Goal: Task Accomplishment & Management: Complete application form

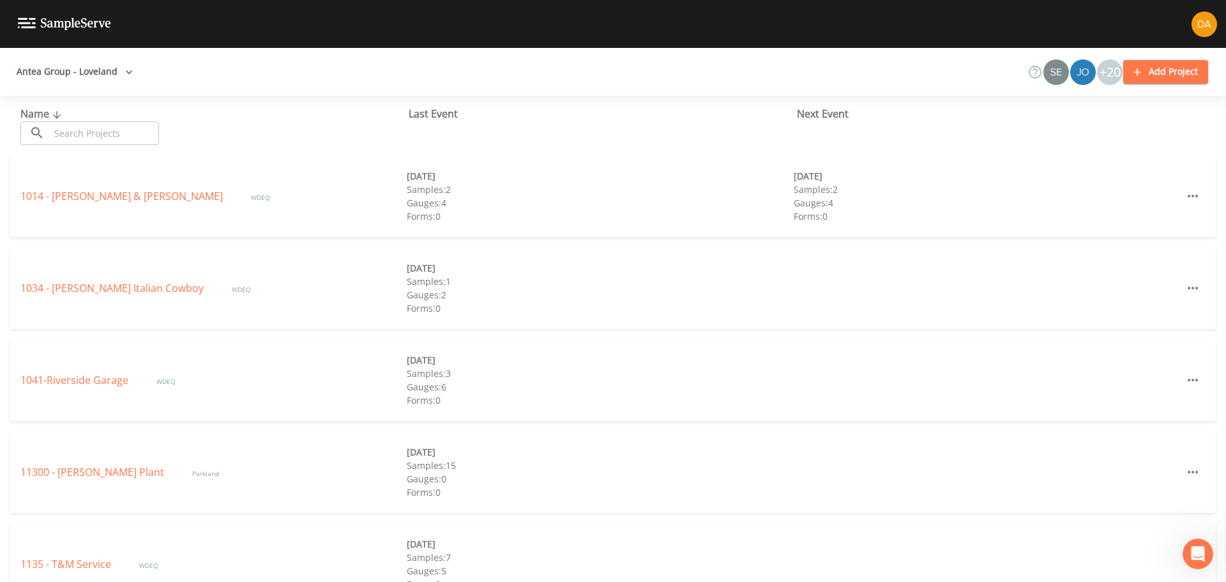
click at [816, 72] on button "Add Project" at bounding box center [1165, 72] width 85 height 24
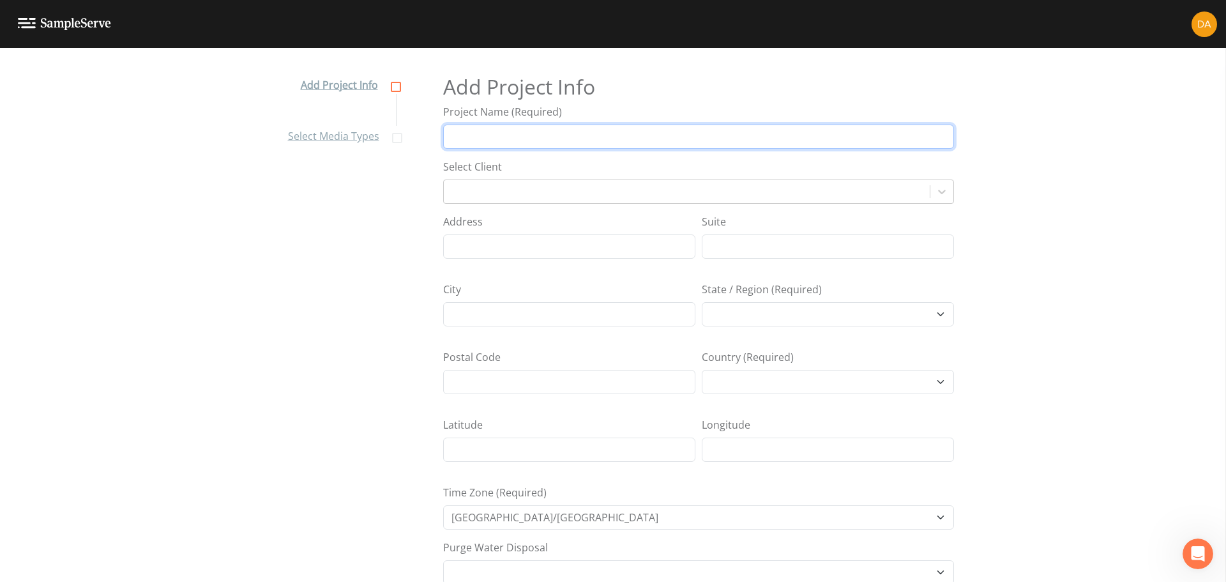
click at [522, 137] on input "Project Name (Required)" at bounding box center [698, 136] width 511 height 24
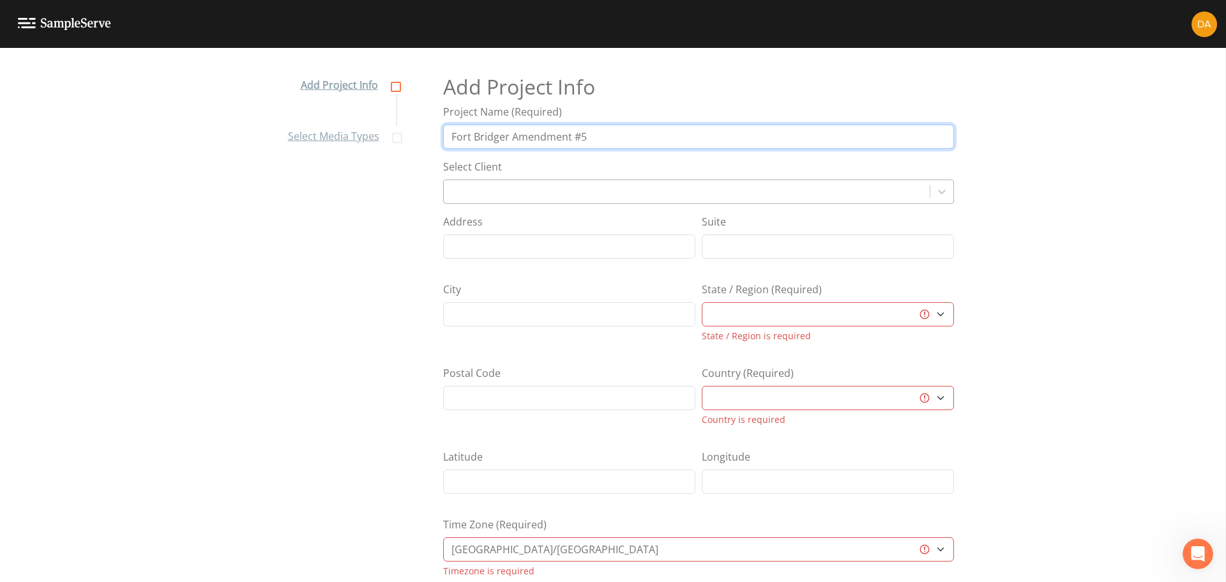
type input "Fort Bridger Amendment #5"
click at [459, 184] on div at bounding box center [686, 192] width 473 height 18
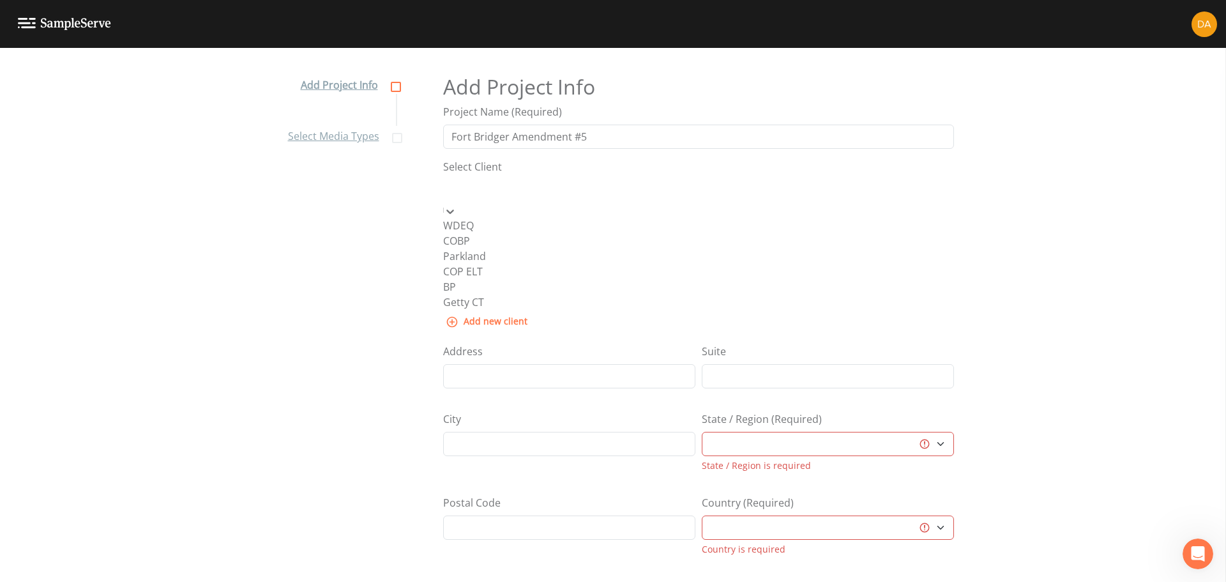
click at [466, 218] on div "WDEQ" at bounding box center [458, 225] width 31 height 15
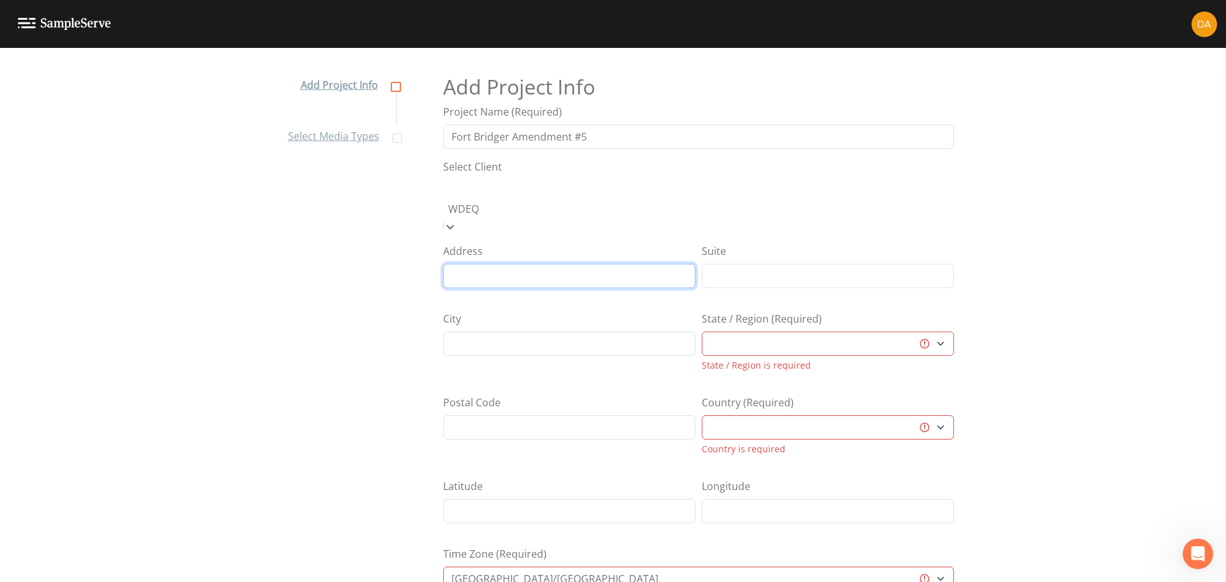
click at [466, 264] on input "Address" at bounding box center [569, 276] width 252 height 24
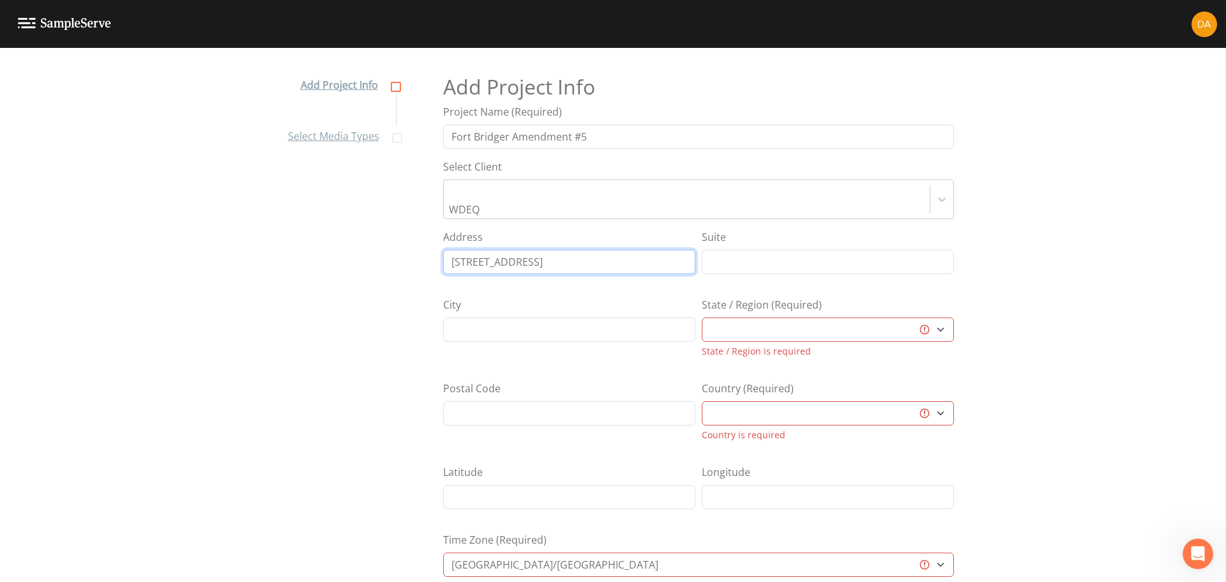
type input "[STREET_ADDRESS]"
click at [460, 317] on input "City" at bounding box center [569, 329] width 252 height 24
type input "Green River"
click at [740, 322] on select "[GEOGRAPHIC_DATA] [GEOGRAPHIC_DATA] [GEOGRAPHIC_DATA] [GEOGRAPHIC_DATA] [GEOGRA…" at bounding box center [828, 329] width 252 height 24
select select "7a860adc-c5e7-43de-8b50-94dec2922485"
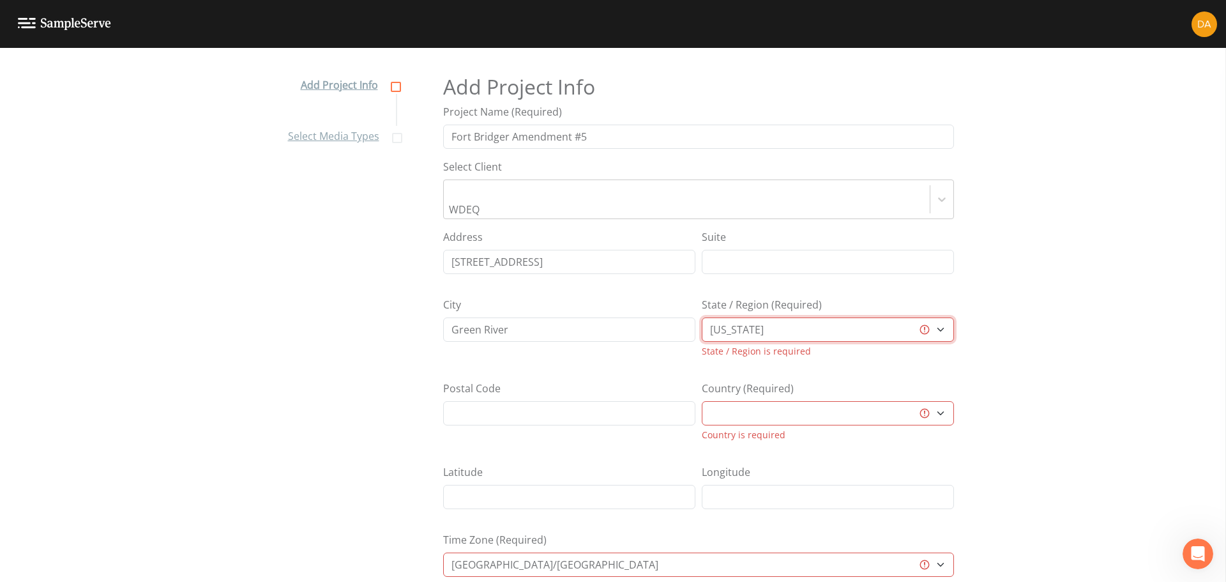
click at [702, 317] on select "[GEOGRAPHIC_DATA] [GEOGRAPHIC_DATA] [GEOGRAPHIC_DATA] [GEOGRAPHIC_DATA] [GEOGRA…" at bounding box center [828, 329] width 252 height 24
select select "[GEOGRAPHIC_DATA]"
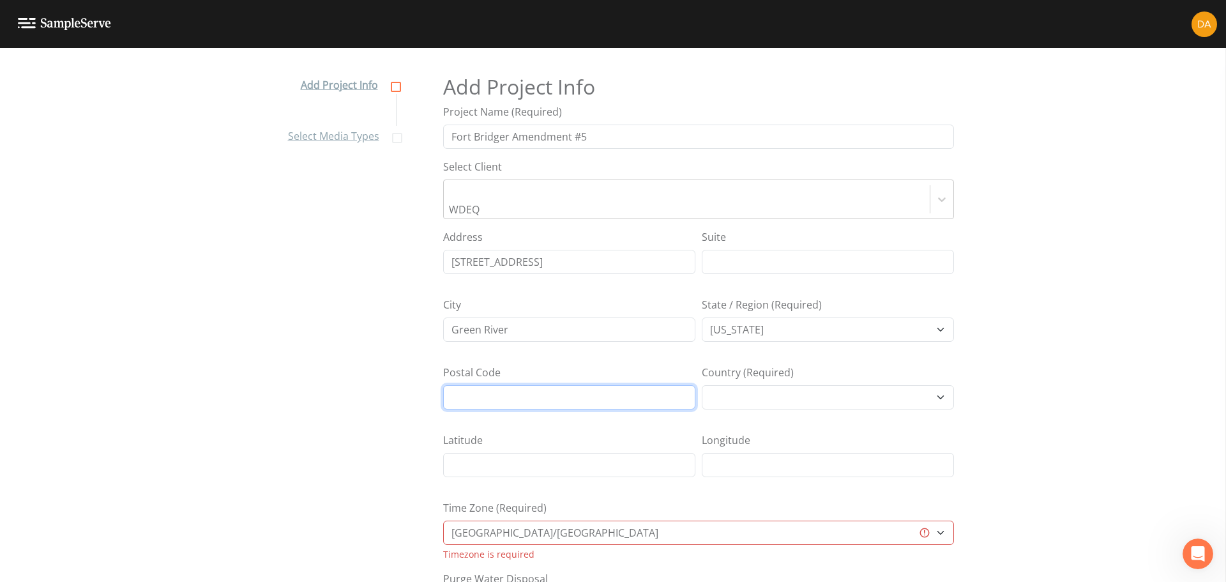
click at [559, 351] on input "Postal Code" at bounding box center [569, 397] width 252 height 24
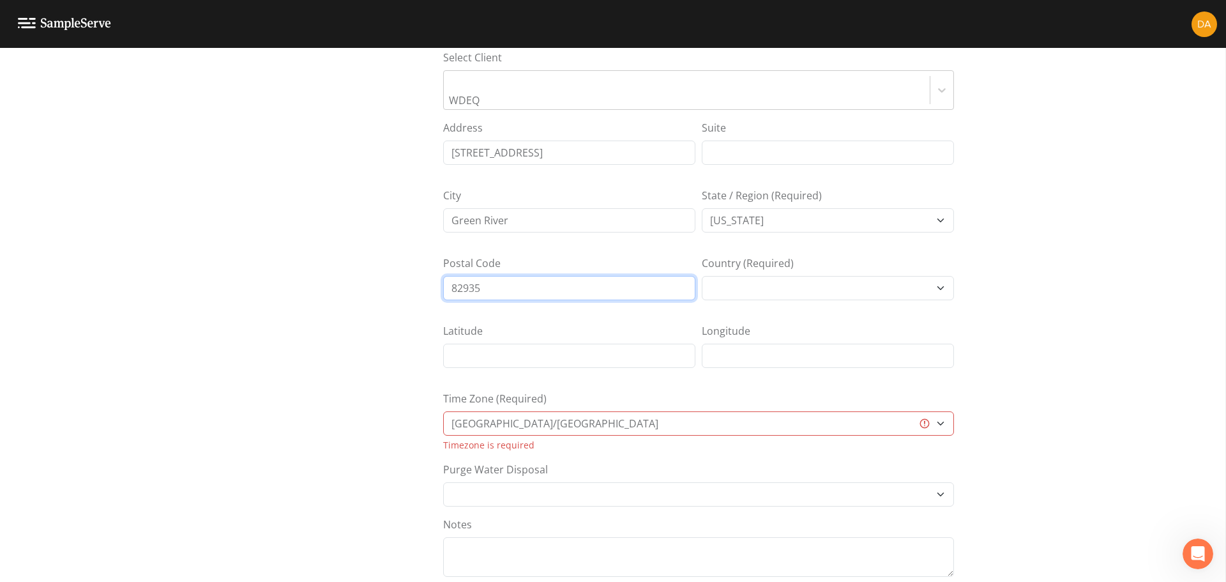
scroll to position [128, 0]
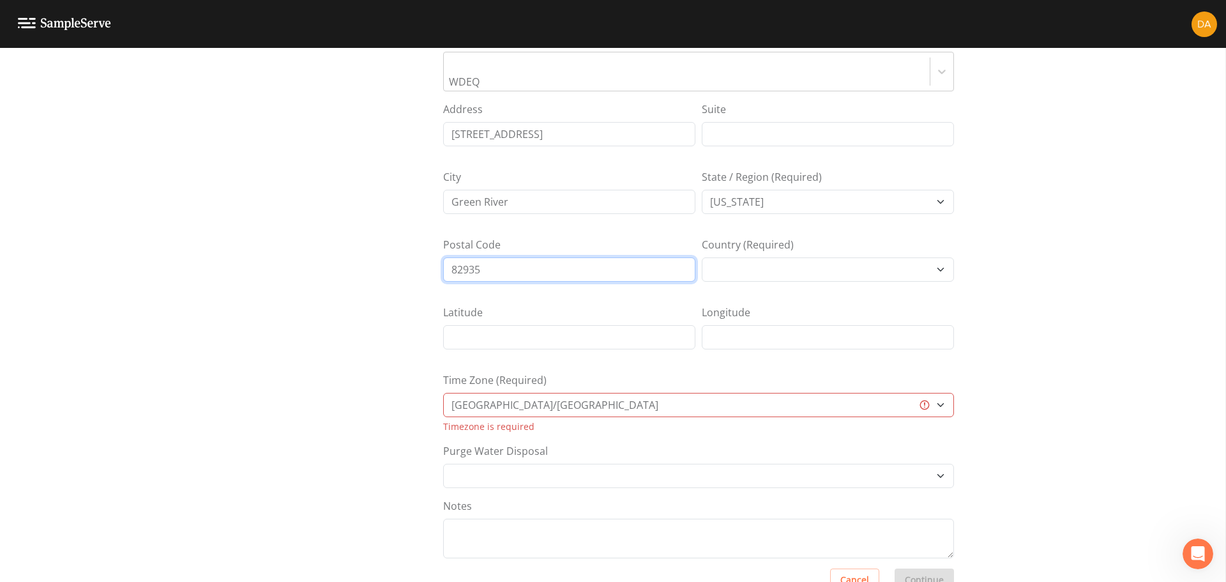
type input "82935"
click at [530, 351] on select "[GEOGRAPHIC_DATA]/[GEOGRAPHIC_DATA] [GEOGRAPHIC_DATA]/[GEOGRAPHIC_DATA] [GEOGRA…" at bounding box center [698, 405] width 511 height 24
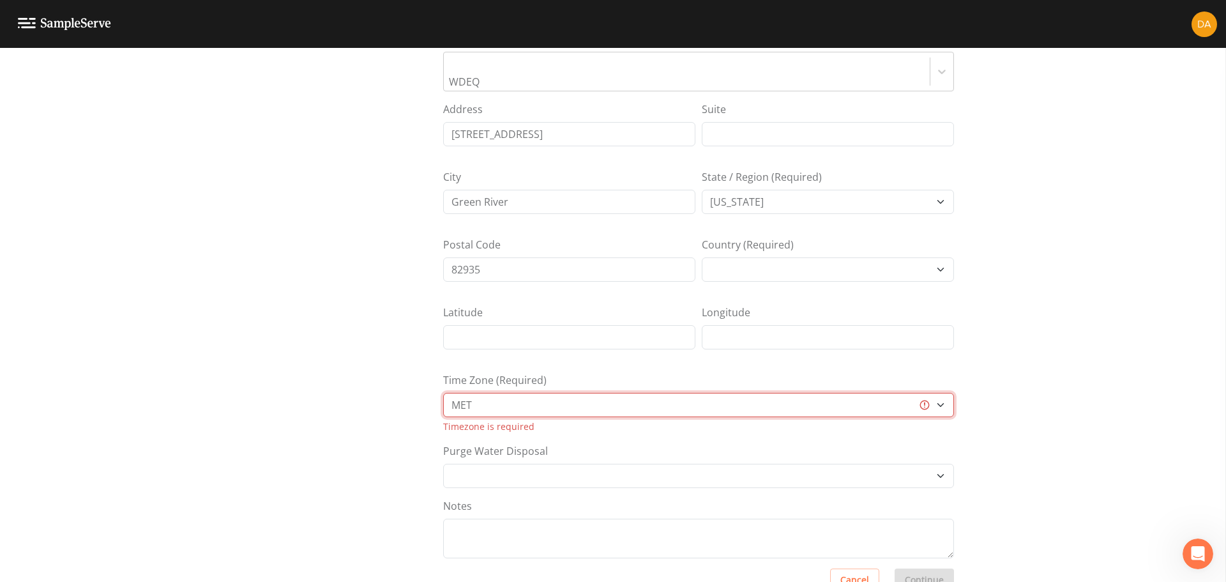
scroll to position [132, 0]
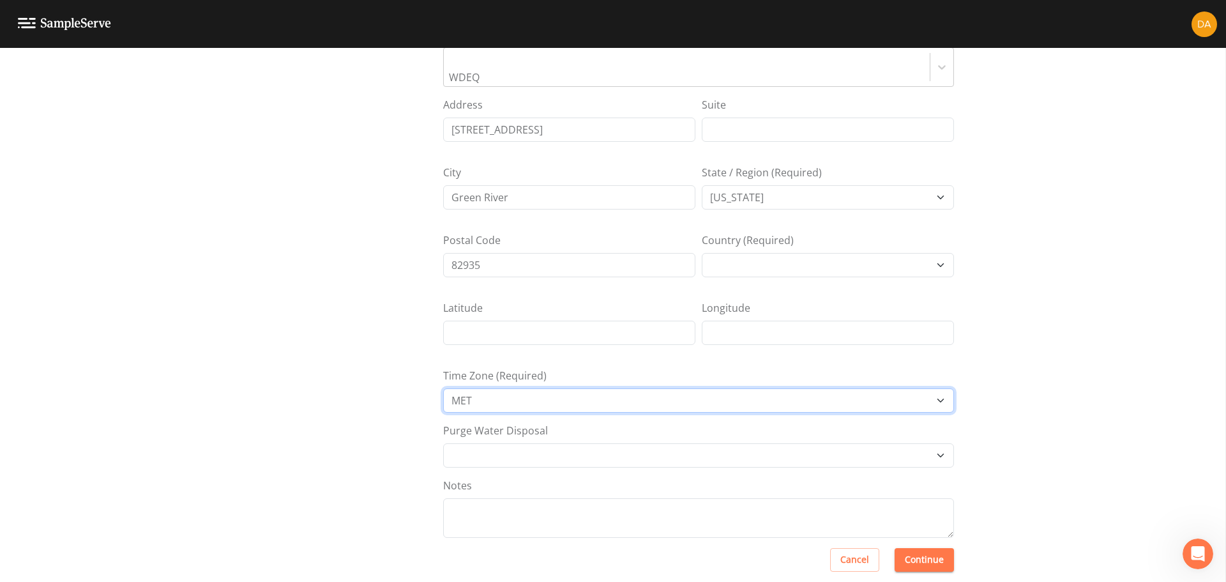
click at [507, 351] on select "[GEOGRAPHIC_DATA]/[GEOGRAPHIC_DATA] [GEOGRAPHIC_DATA]/[GEOGRAPHIC_DATA] [GEOGRA…" at bounding box center [698, 400] width 511 height 24
select select "MST"
click at [443, 351] on select "[GEOGRAPHIC_DATA]/[GEOGRAPHIC_DATA] [GEOGRAPHIC_DATA]/[GEOGRAPHIC_DATA] [GEOGRA…" at bounding box center [698, 400] width 511 height 24
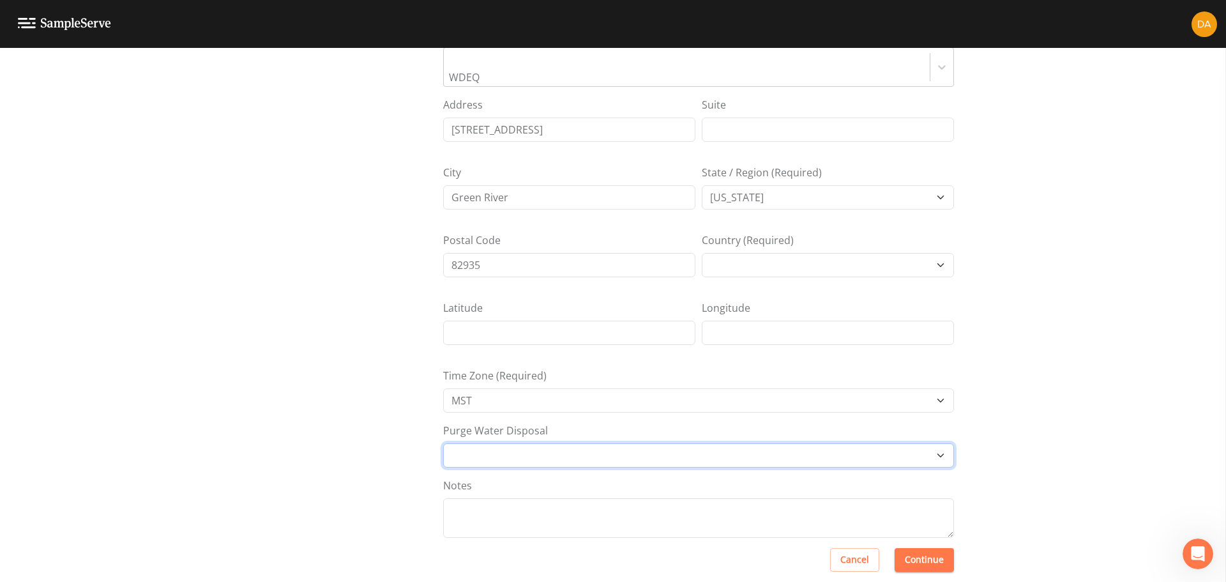
click at [493, 351] on select "Other Place in container Pour on ground" at bounding box center [698, 455] width 511 height 24
select select "Pour on ground"
click at [443, 351] on select "Other Place in container Pour on ground" at bounding box center [698, 455] width 511 height 24
click at [816, 351] on button "Continue" at bounding box center [923, 560] width 59 height 24
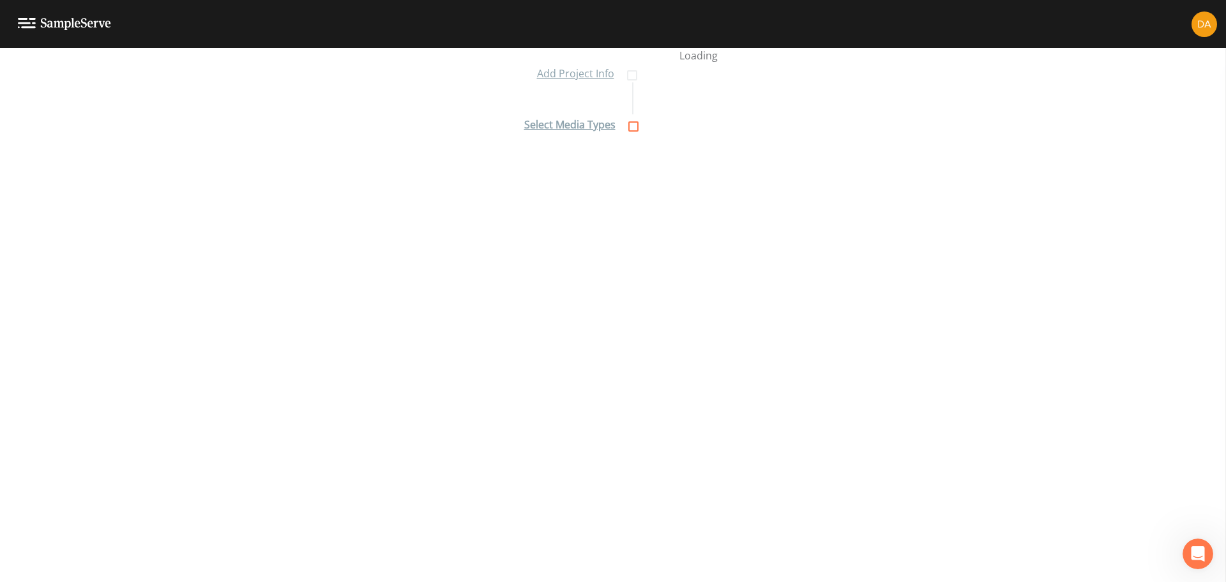
scroll to position [11, 0]
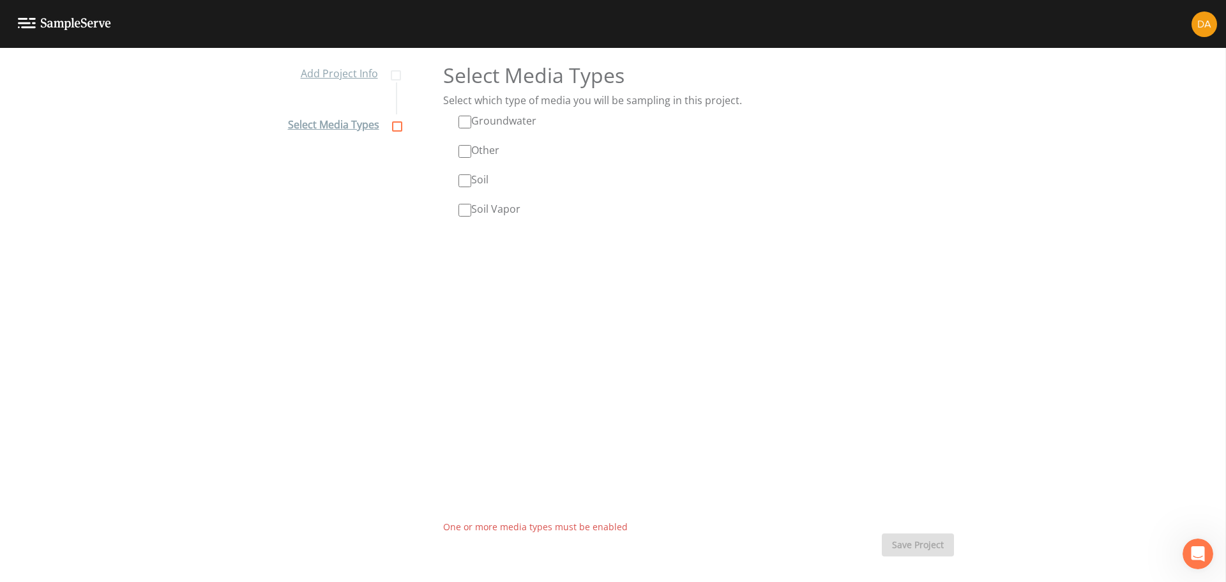
click at [469, 124] on label "Groundwater" at bounding box center [497, 120] width 78 height 15
click at [469, 124] on input "Groundwater" at bounding box center [464, 122] width 13 height 13
checkbox input "true"
click at [453, 182] on div "Soil" at bounding box center [698, 179] width 511 height 15
click at [458, 182] on input "Soil" at bounding box center [464, 180] width 13 height 13
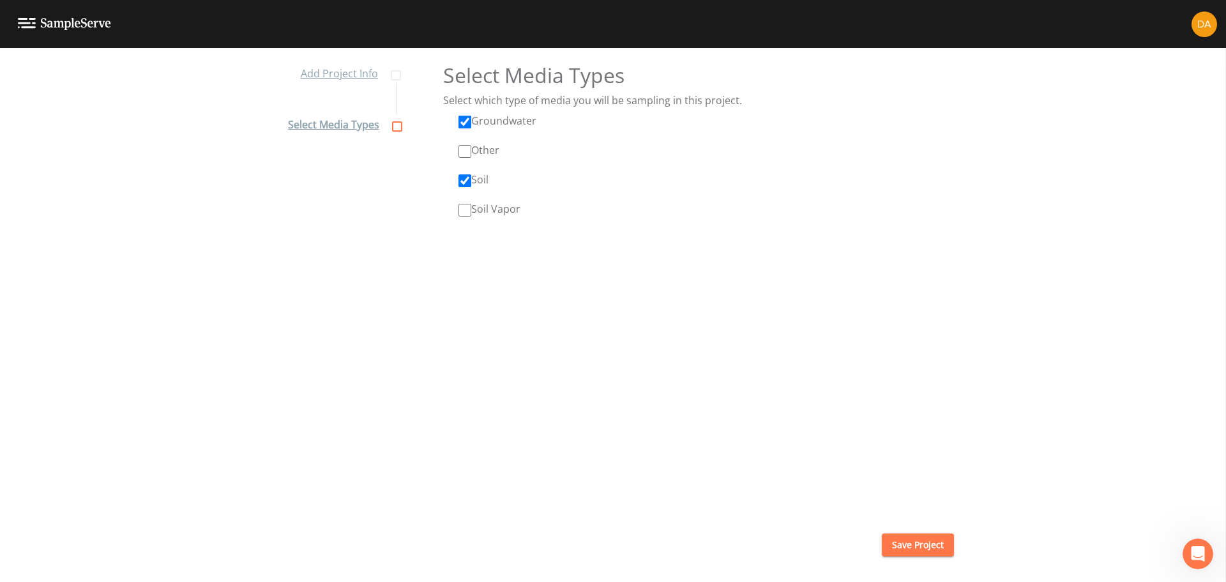
checkbox input "true"
click at [816, 351] on button "Save Project" at bounding box center [918, 545] width 72 height 24
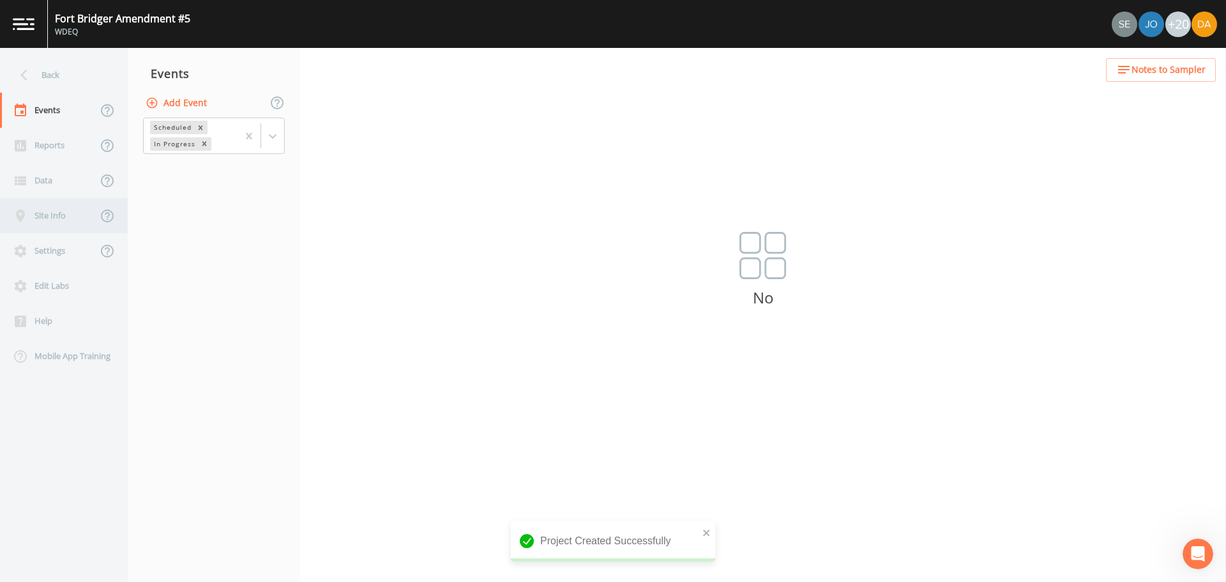
click at [52, 220] on div "Site Info" at bounding box center [48, 215] width 97 height 35
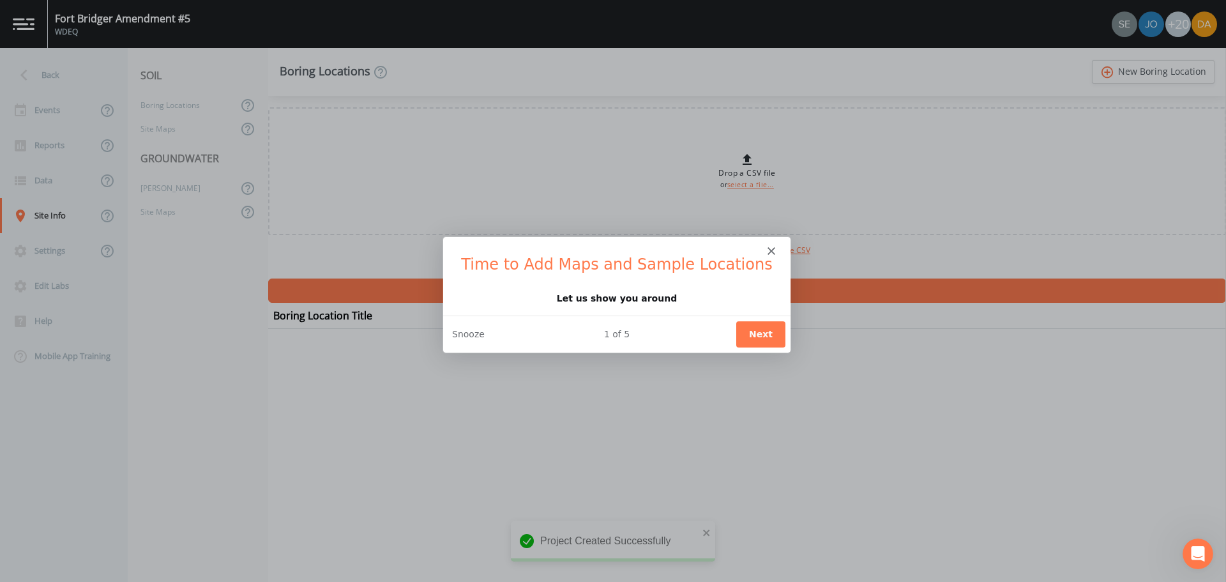
click at [767, 248] on icon "Close" at bounding box center [771, 250] width 8 height 8
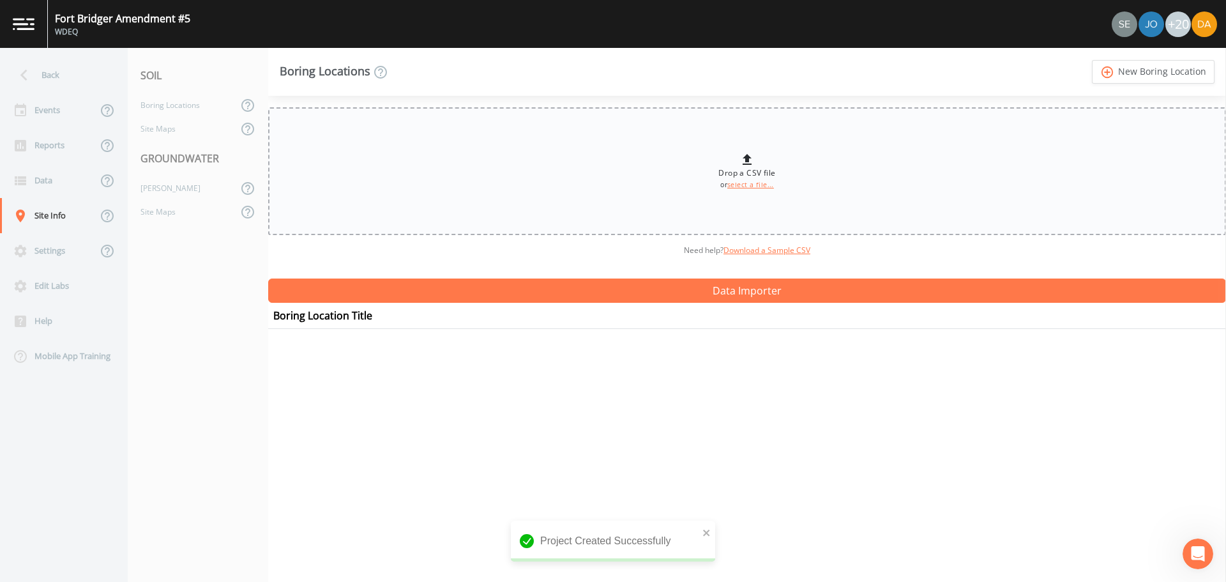
click at [749, 187] on link "select a file..." at bounding box center [750, 184] width 47 height 9
type input "C:\fakepath\Green River Maverik Sample serve.csv"
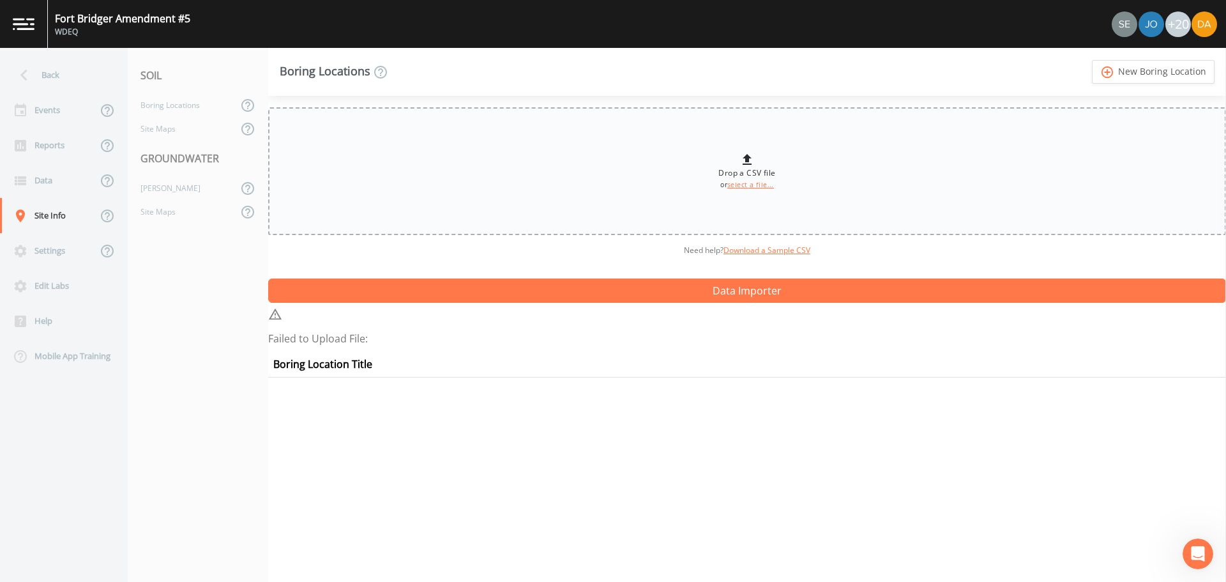
click at [764, 184] on link "select a file..." at bounding box center [750, 184] width 47 height 9
click at [158, 192] on div "[PERSON_NAME]" at bounding box center [183, 188] width 110 height 24
click at [728, 184] on link "select a file..." at bounding box center [750, 184] width 47 height 9
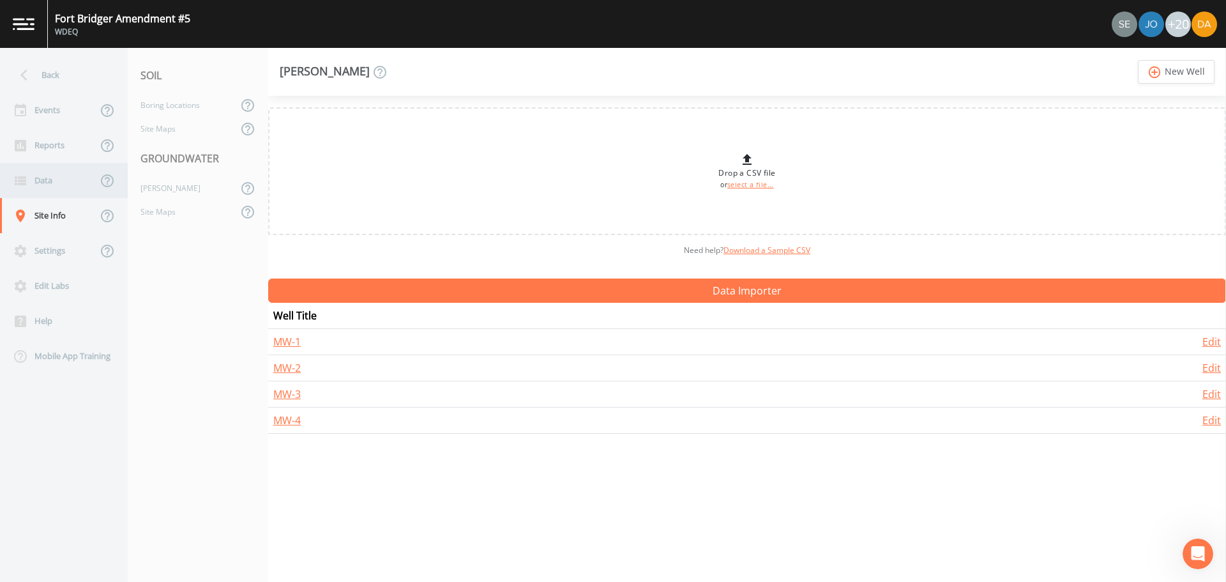
click at [40, 184] on div "Data" at bounding box center [48, 180] width 97 height 35
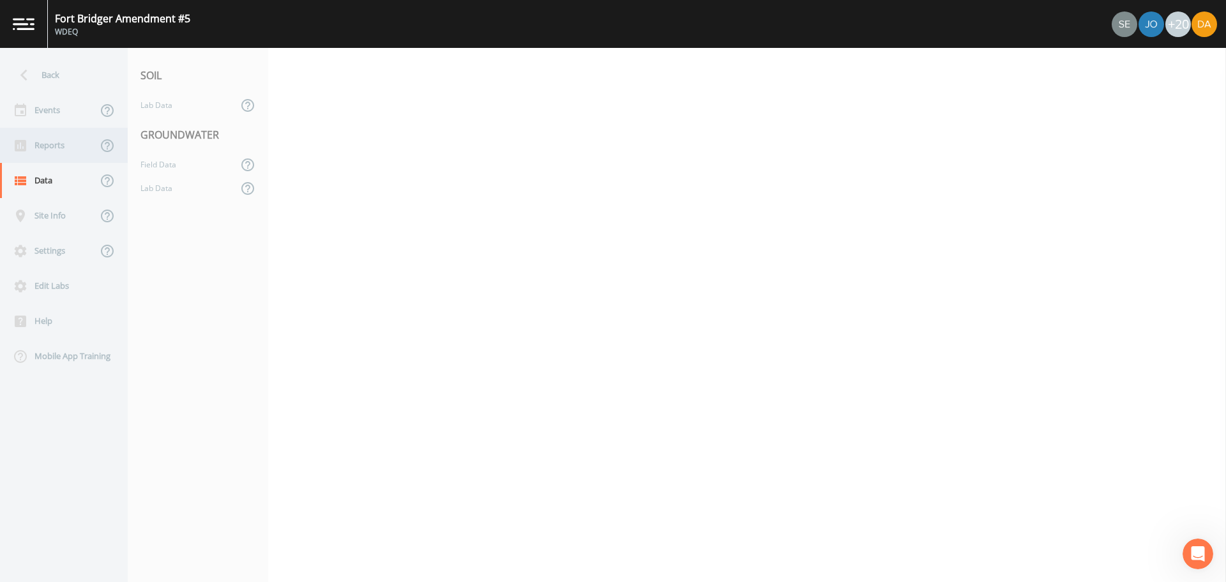
click at [42, 138] on div "Reports" at bounding box center [48, 145] width 97 height 35
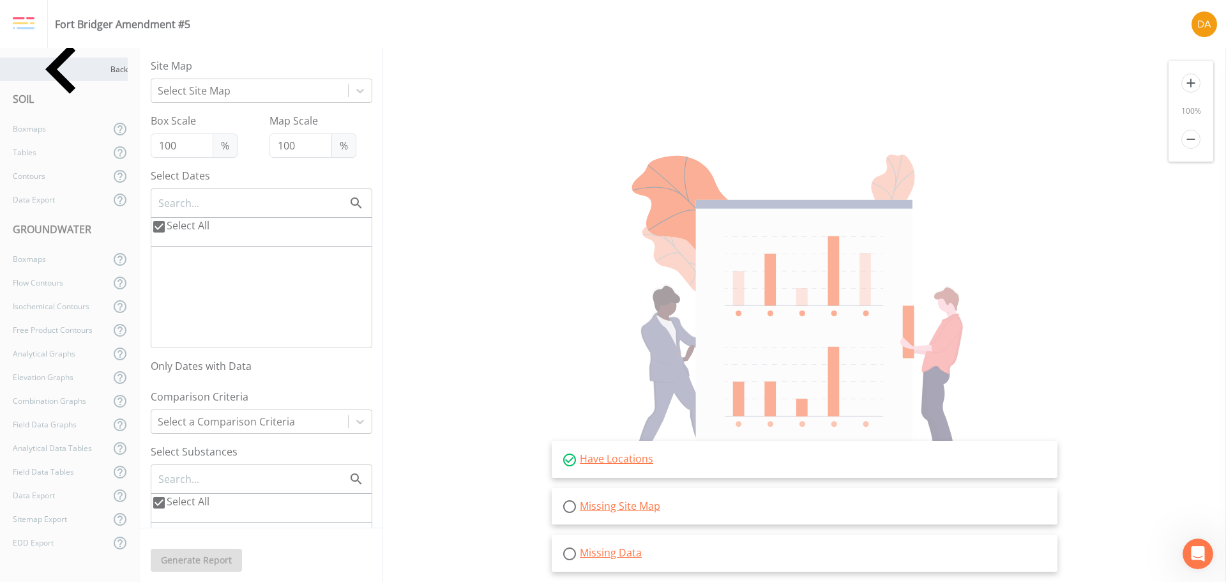
click at [33, 66] on icon at bounding box center [62, 69] width 98 height 98
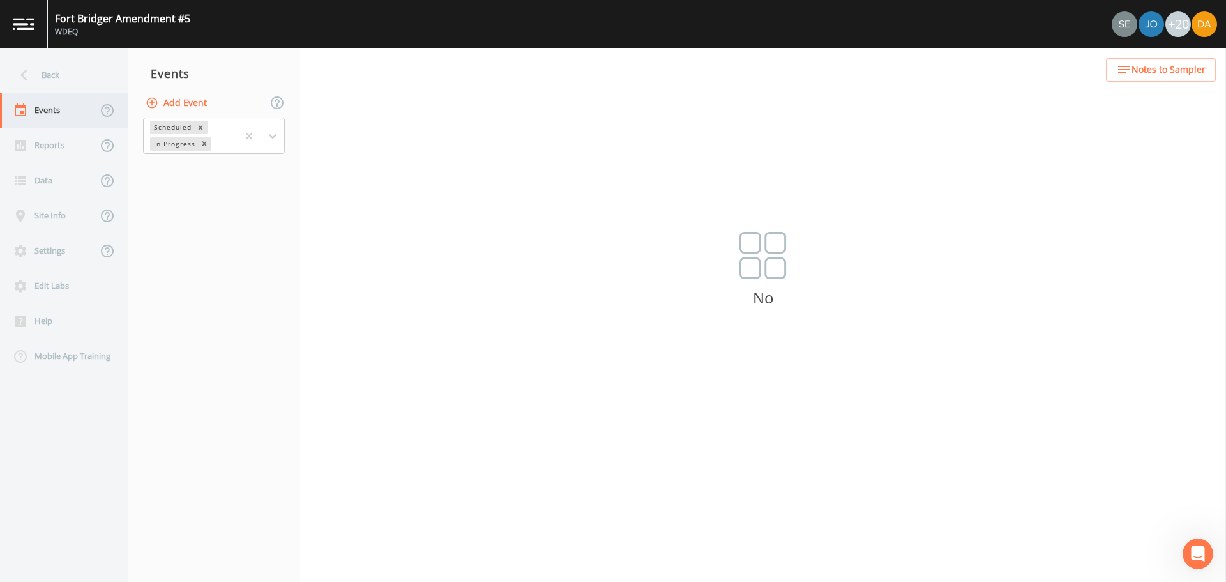
click at [53, 108] on div "Events" at bounding box center [48, 110] width 97 height 35
click at [43, 253] on div "Settings" at bounding box center [48, 250] width 97 height 35
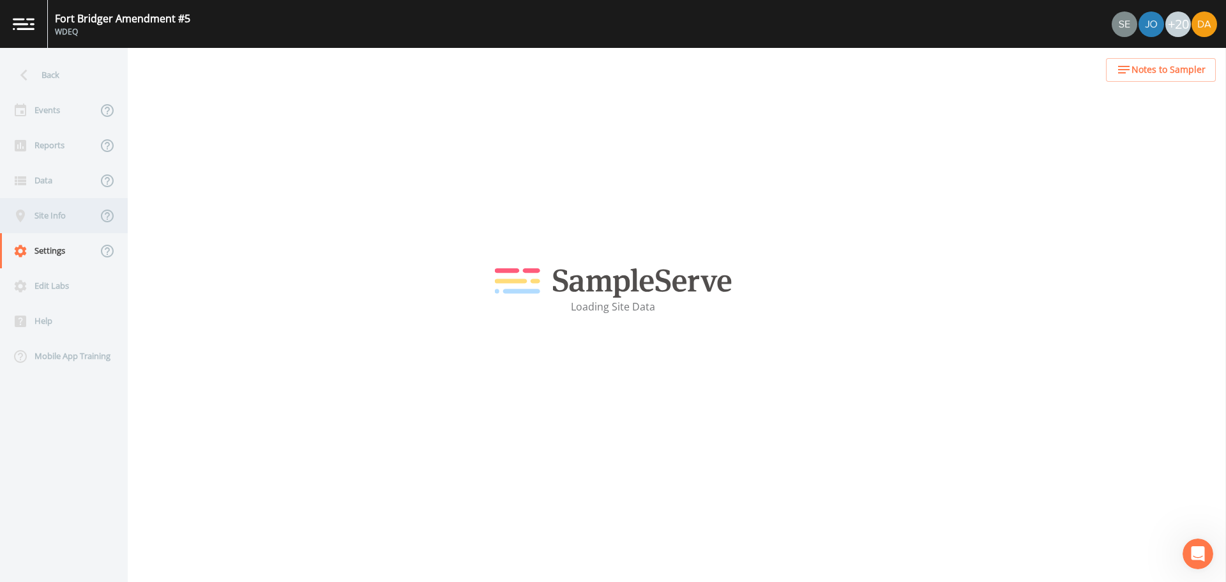
select select "7a860adc-c5e7-43de-8b50-94dec2922485"
select select "[GEOGRAPHIC_DATA]"
select select "MST"
select select "Pour on ground"
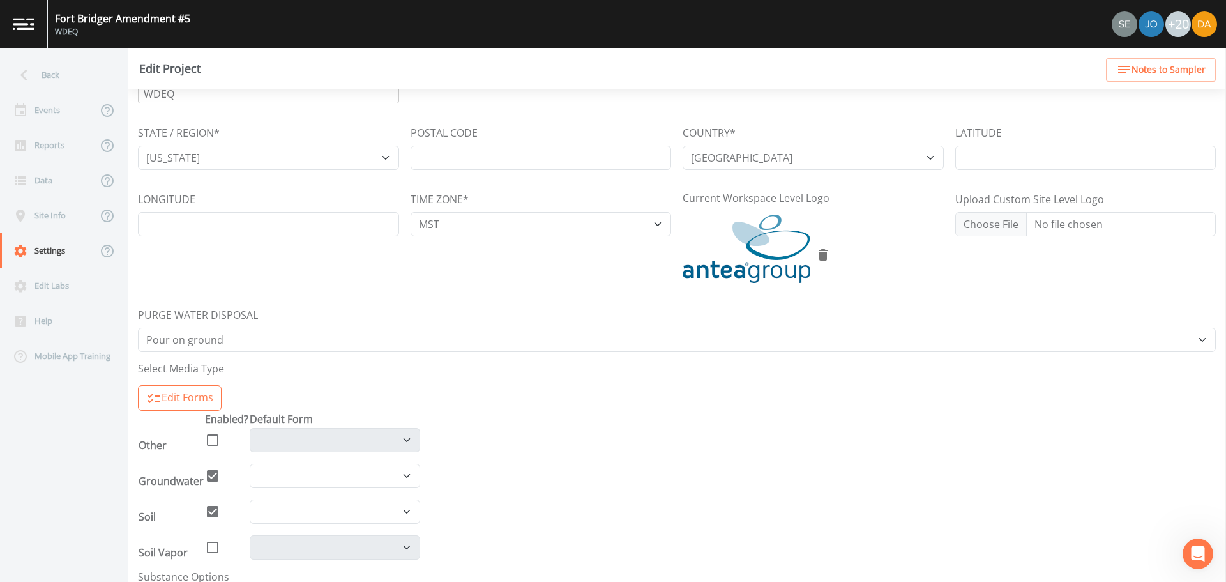
scroll to position [190, 0]
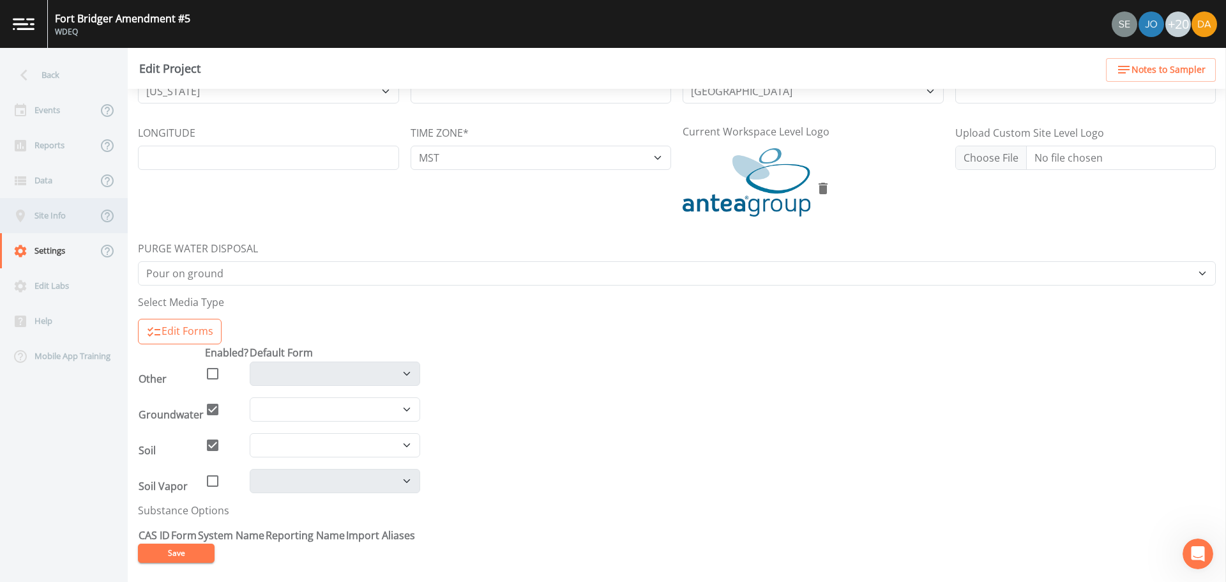
click at [49, 230] on div "Site Info" at bounding box center [48, 215] width 97 height 35
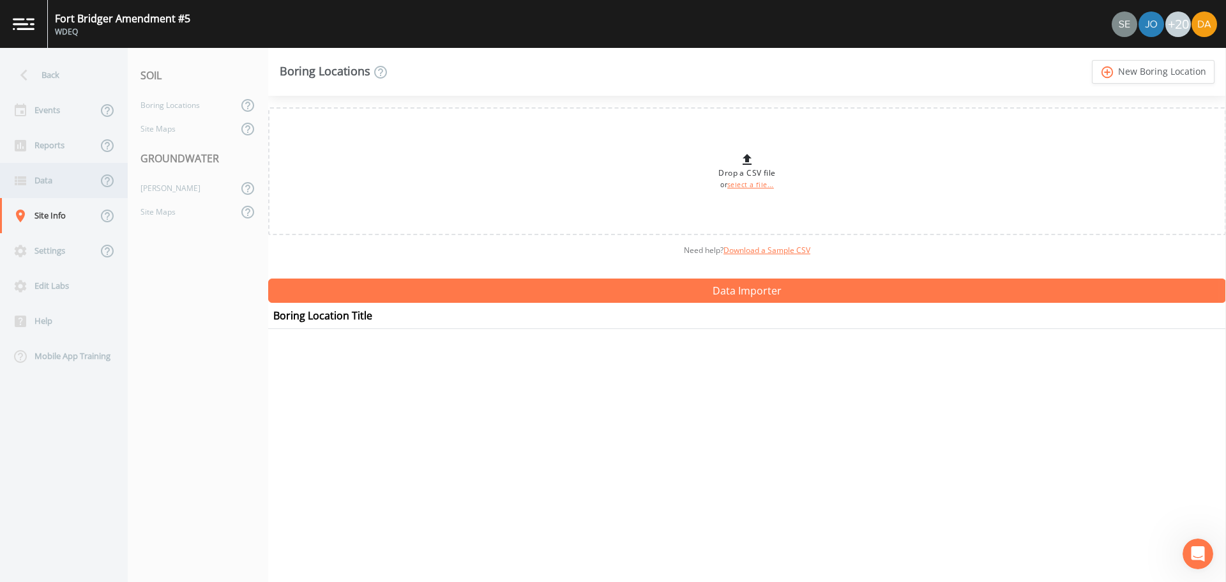
click at [51, 170] on div "Data" at bounding box center [48, 180] width 97 height 35
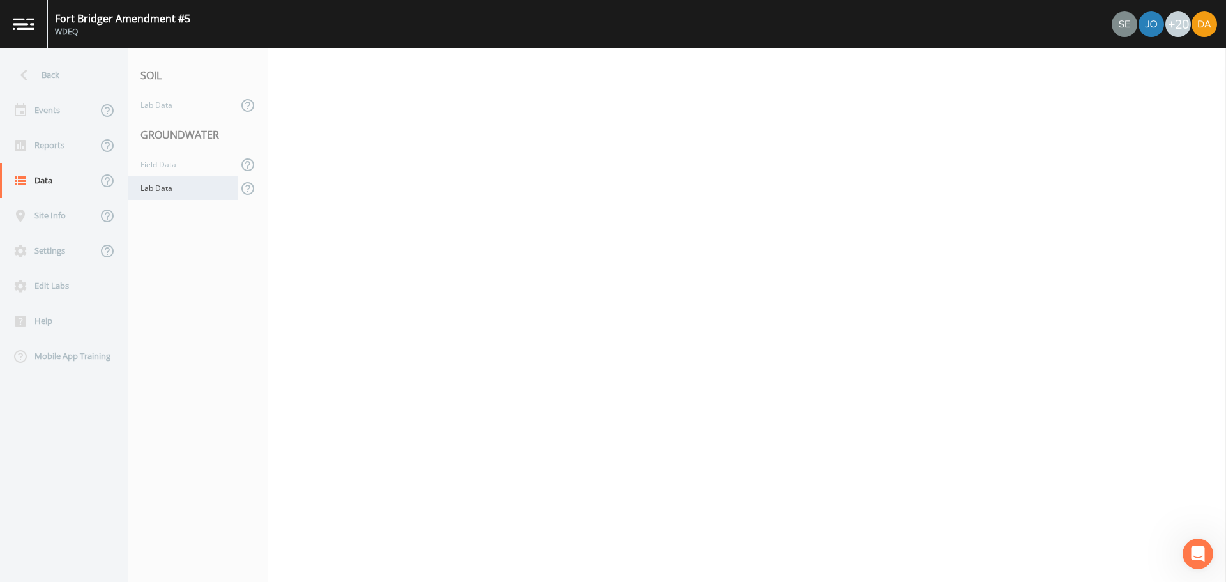
click at [149, 184] on div "Lab Data" at bounding box center [183, 188] width 110 height 24
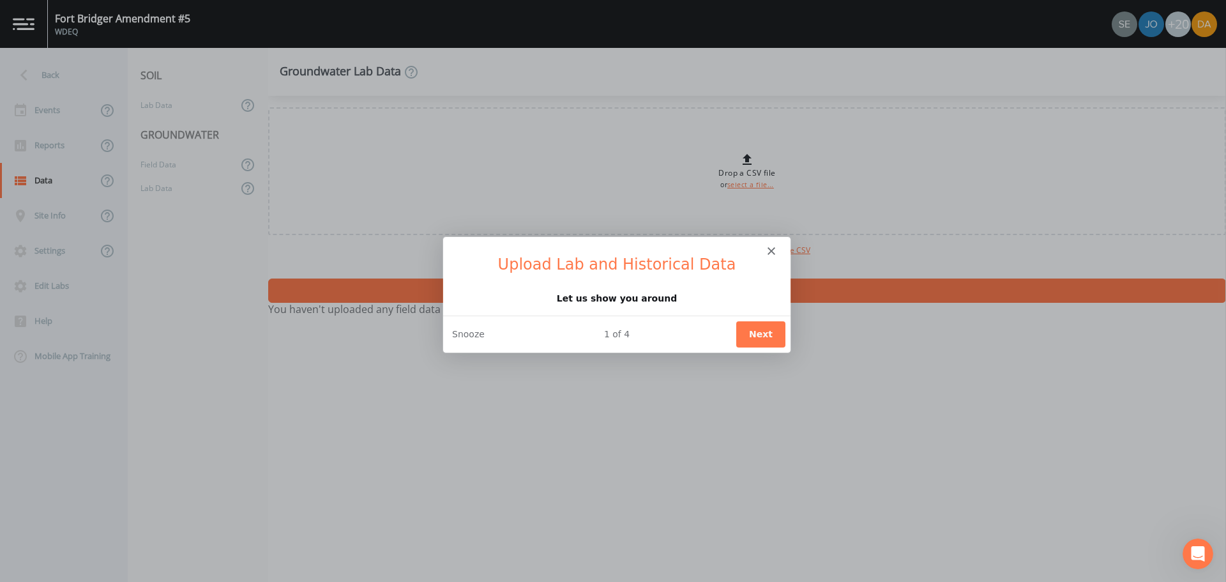
click at [769, 258] on h1 "Upload Lab and Historical Data" at bounding box center [616, 268] width 317 height 28
click at [769, 252] on icon "Close" at bounding box center [771, 250] width 8 height 8
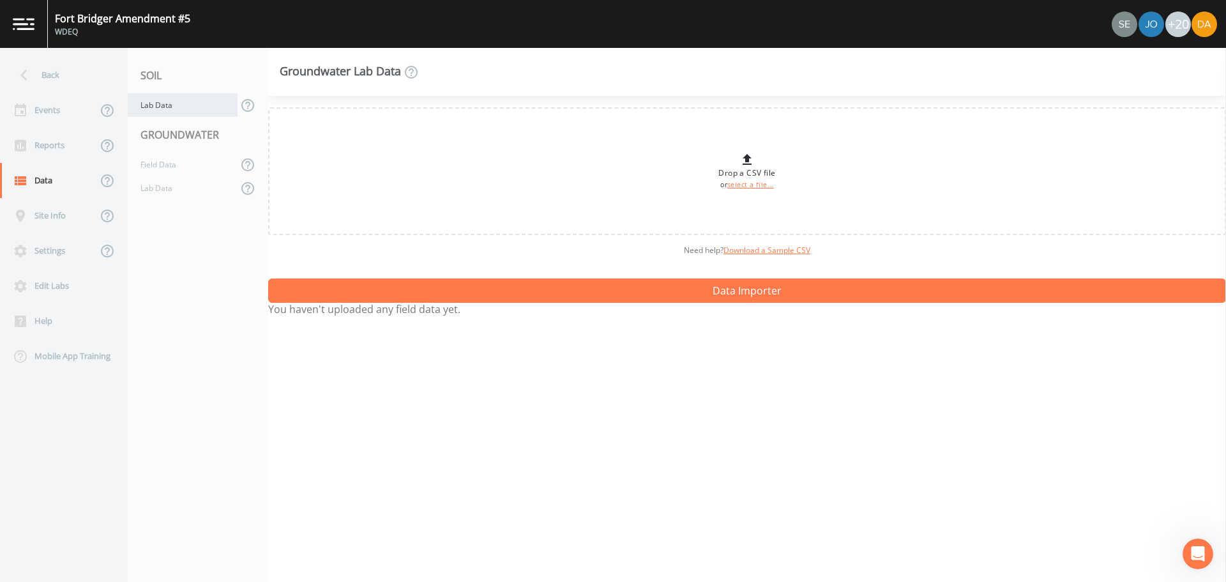
click at [149, 105] on div "Lab Data" at bounding box center [183, 105] width 110 height 24
click at [154, 160] on div "Field Data" at bounding box center [183, 165] width 110 height 24
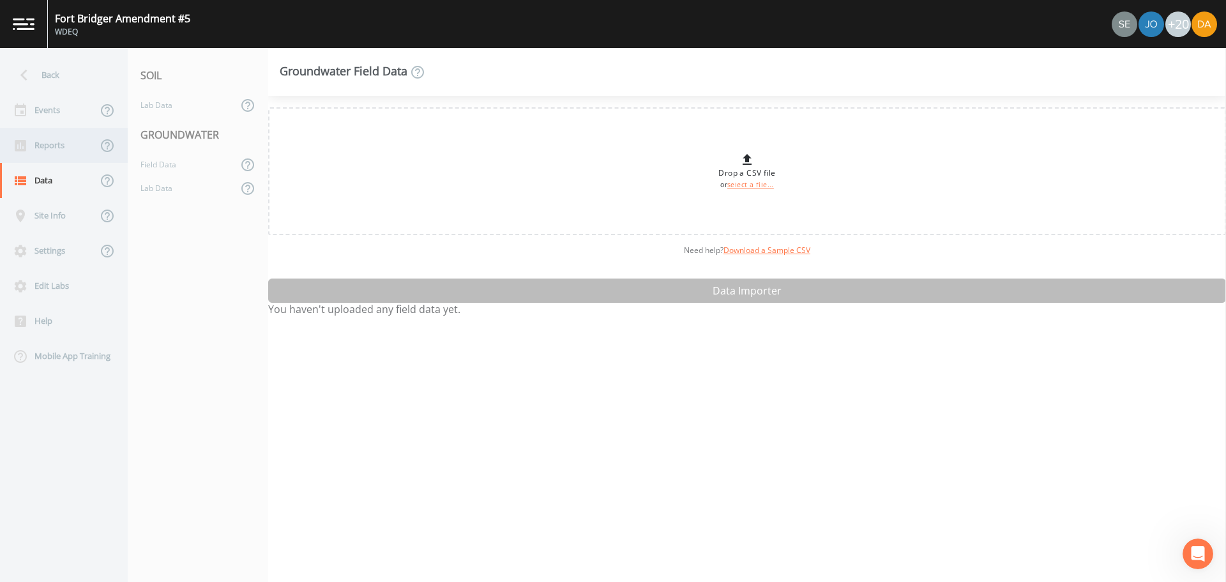
click at [42, 142] on div "Reports" at bounding box center [48, 145] width 97 height 35
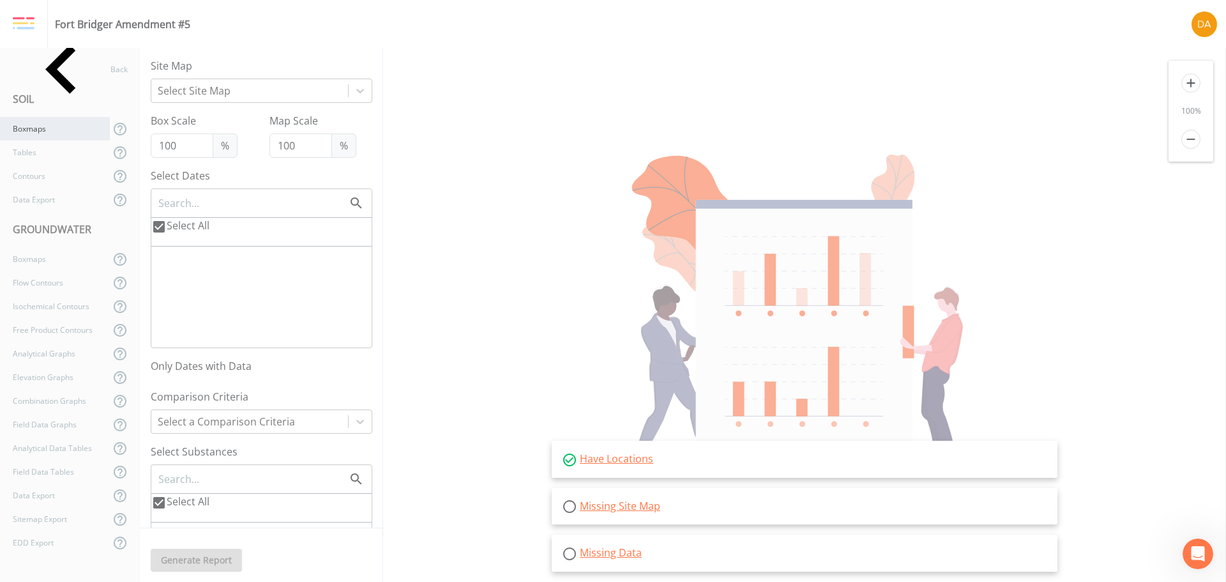
click at [29, 119] on div "Boxmaps" at bounding box center [55, 129] width 110 height 24
click at [22, 80] on icon at bounding box center [62, 69] width 98 height 98
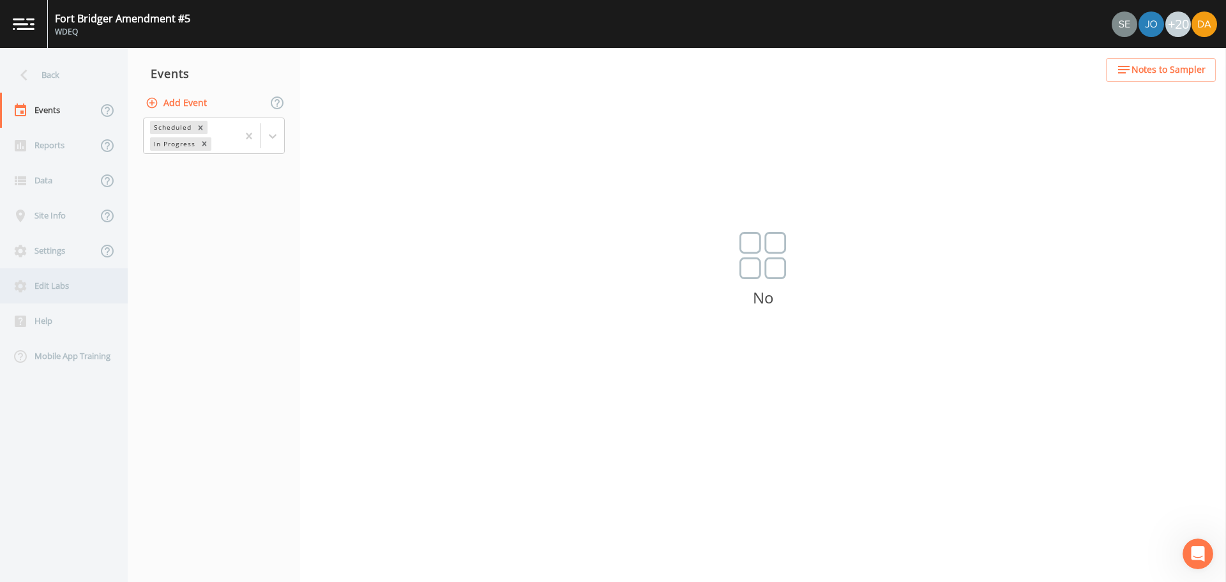
click at [73, 286] on div "Edit Labs" at bounding box center [57, 285] width 115 height 35
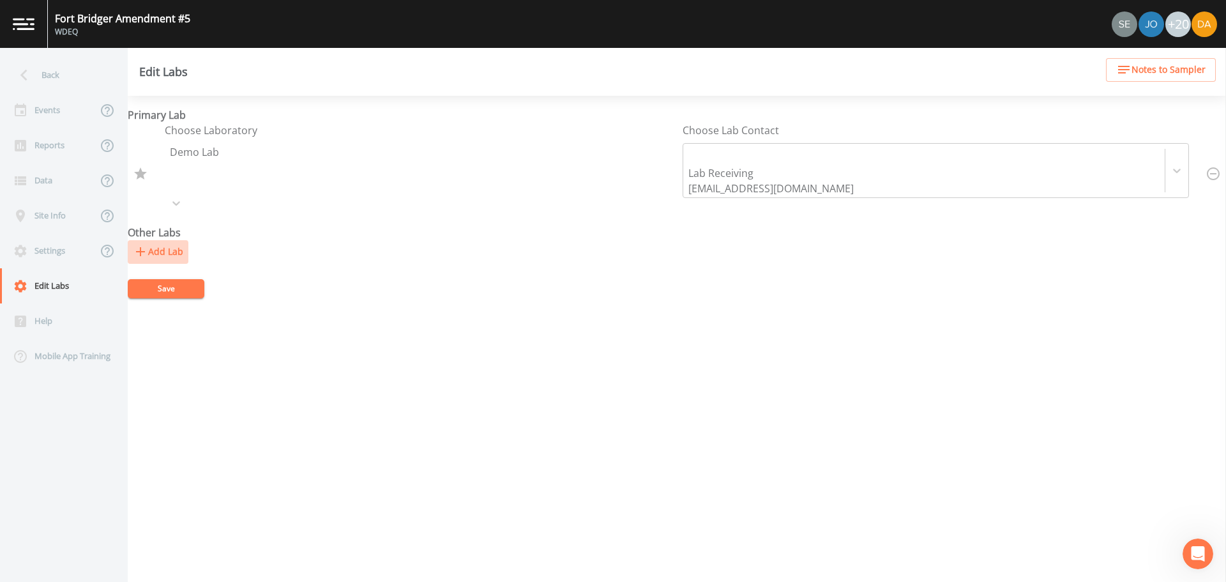
click at [152, 240] on button "Add Lab" at bounding box center [158, 252] width 61 height 24
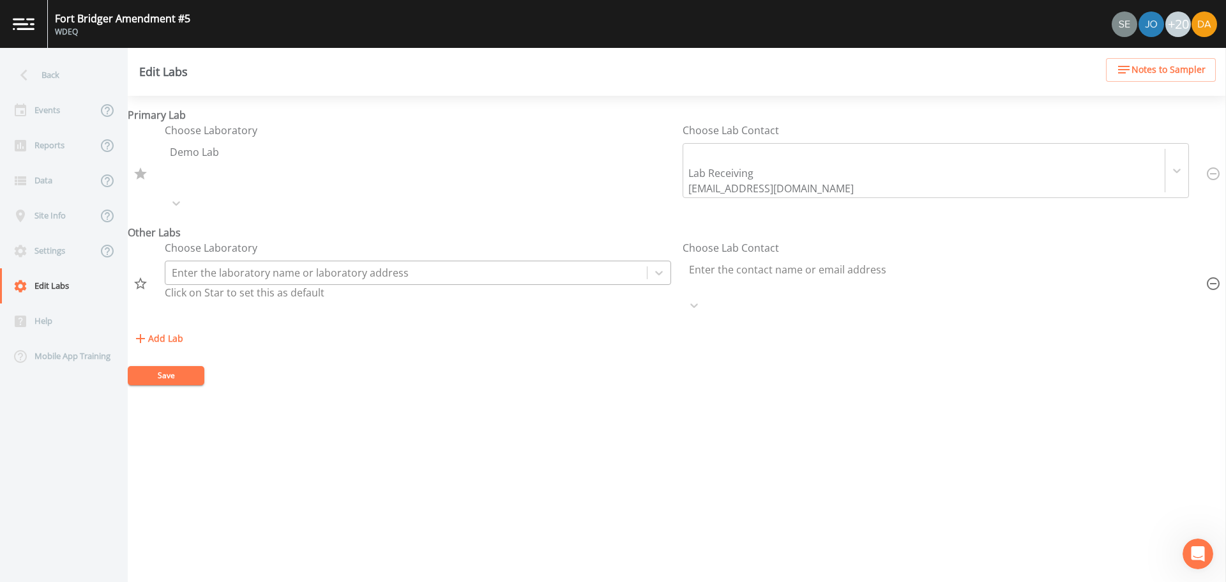
click at [195, 264] on div at bounding box center [406, 273] width 469 height 18
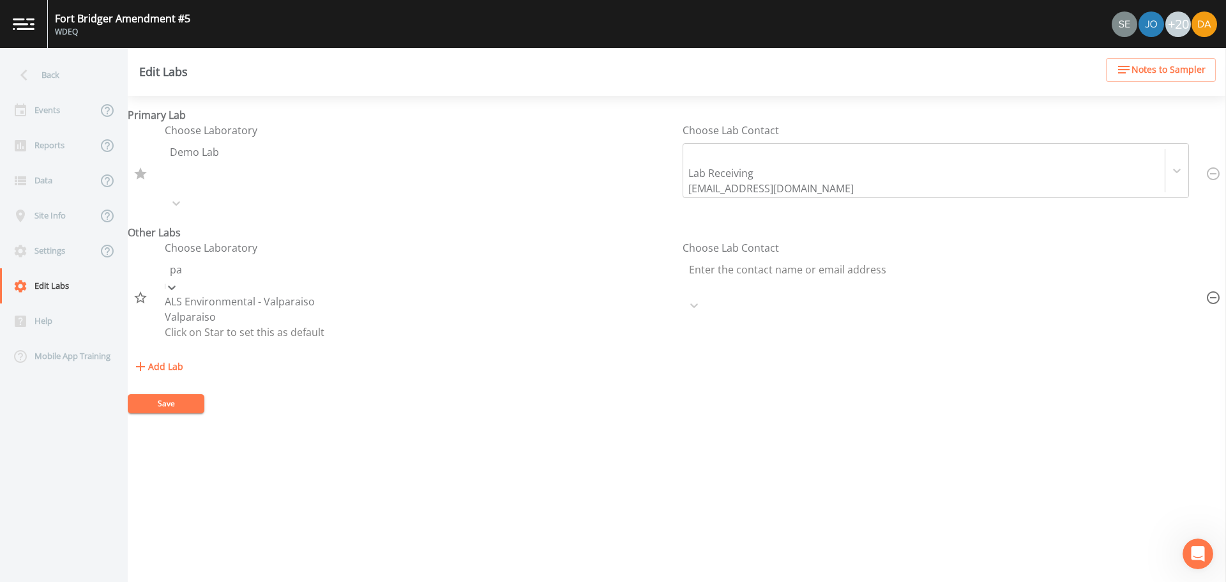
type input "p"
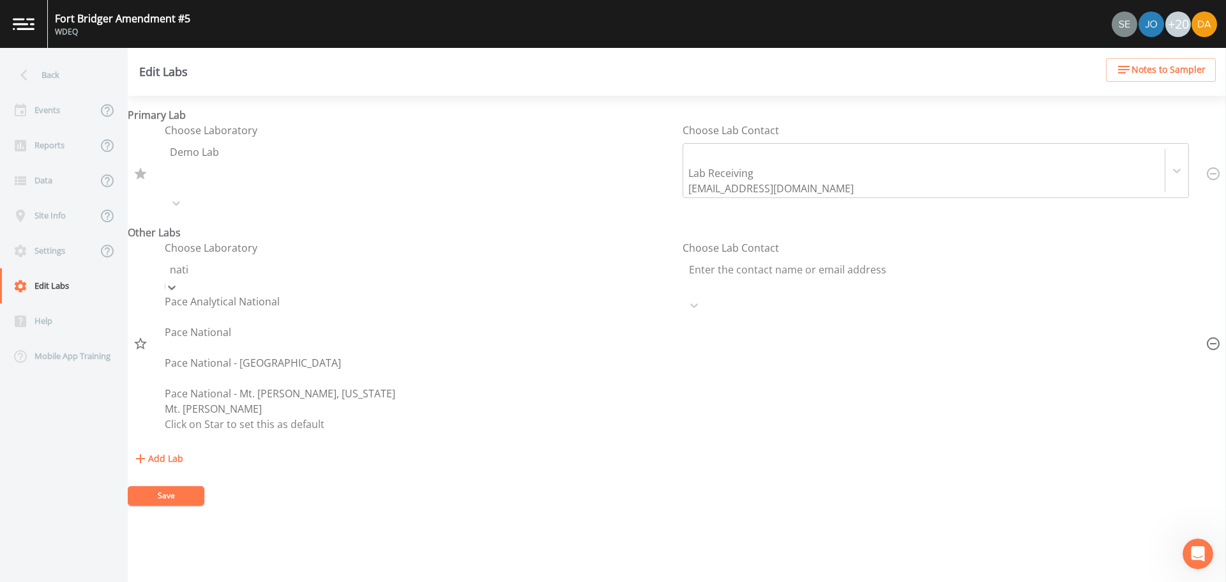
type input "natio"
click at [237, 351] on div "Pace National - Mt. [PERSON_NAME], [US_STATE]" at bounding box center [280, 393] width 230 height 15
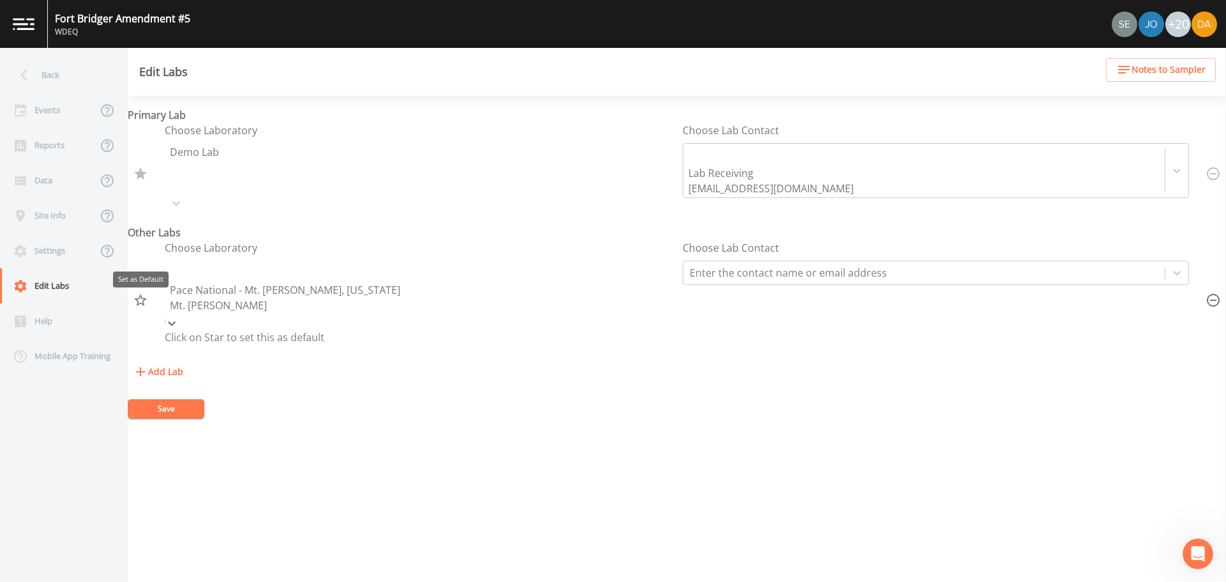
click at [142, 292] on icon "Set as Default" at bounding box center [140, 299] width 15 height 15
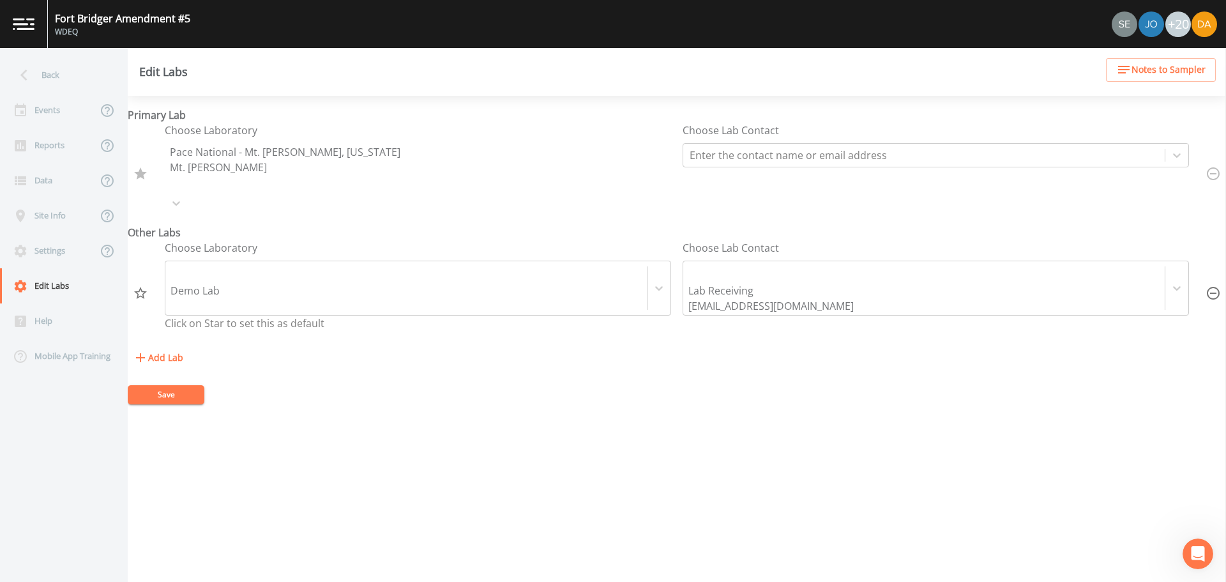
click at [181, 351] on button "Save" at bounding box center [166, 394] width 77 height 19
click at [41, 98] on div "Events" at bounding box center [48, 110] width 97 height 35
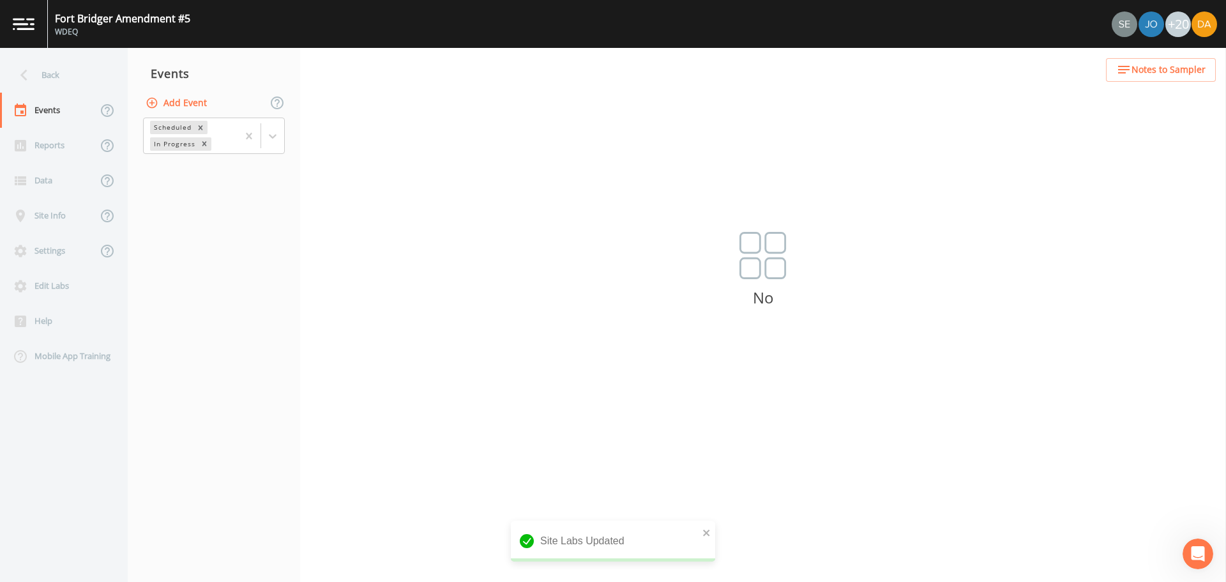
click at [184, 100] on button "Add Event" at bounding box center [177, 103] width 69 height 24
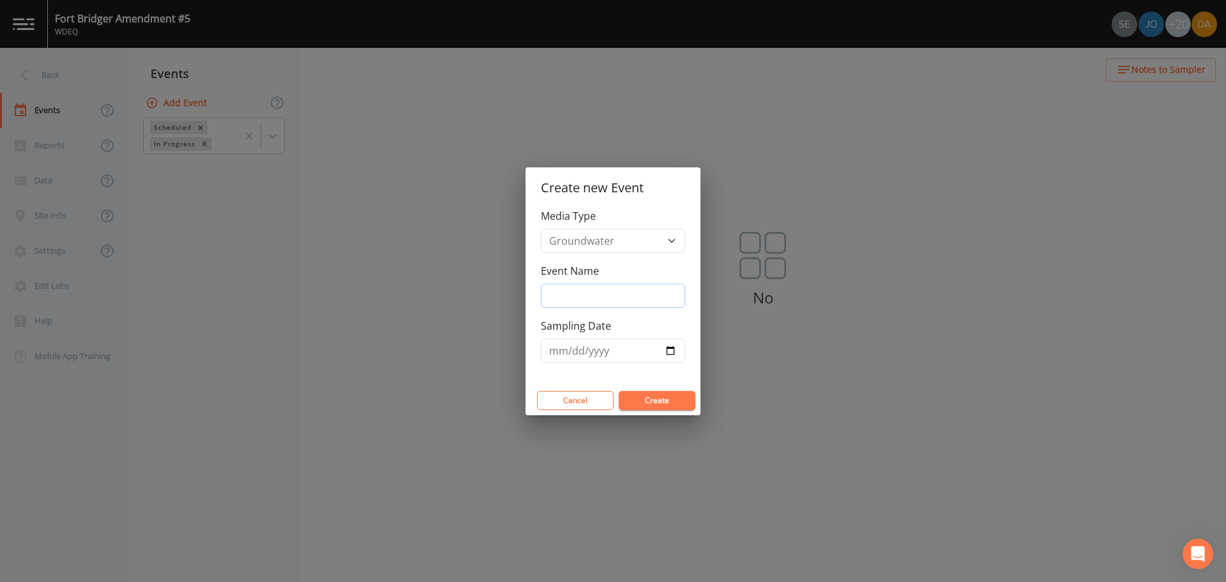
click at [625, 292] on input "Event Name" at bounding box center [613, 295] width 144 height 24
type input "3Q 2025"
click at [677, 351] on input "Sampling Date" at bounding box center [613, 350] width 144 height 24
click at [668, 351] on input "Sampling Date" at bounding box center [613, 350] width 144 height 24
type input "[DATE]"
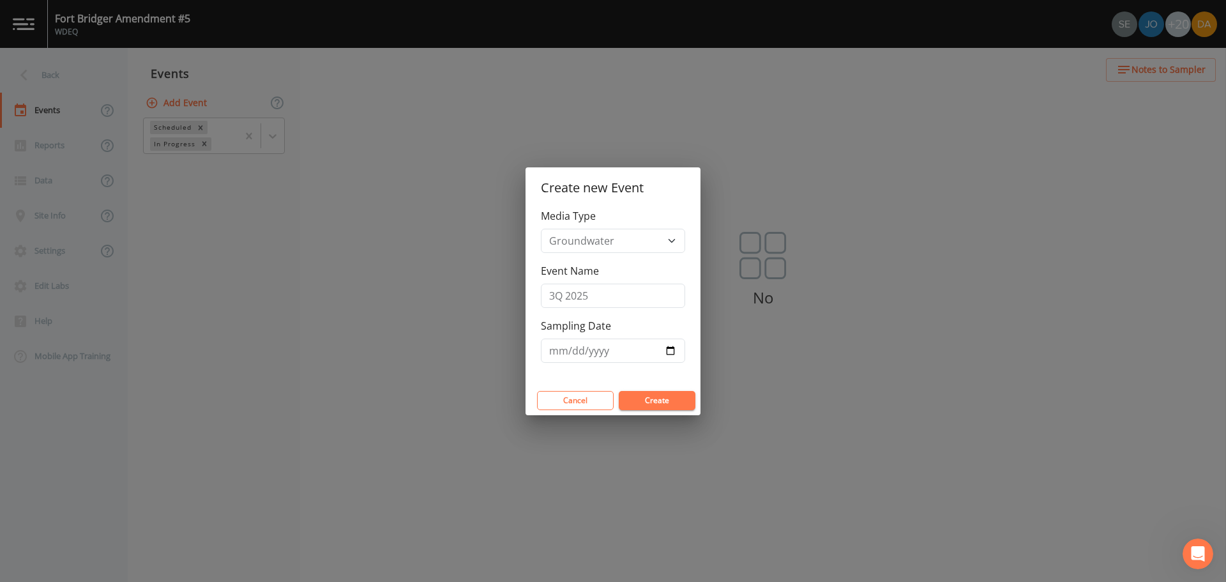
click at [649, 351] on button "Create" at bounding box center [657, 400] width 77 height 19
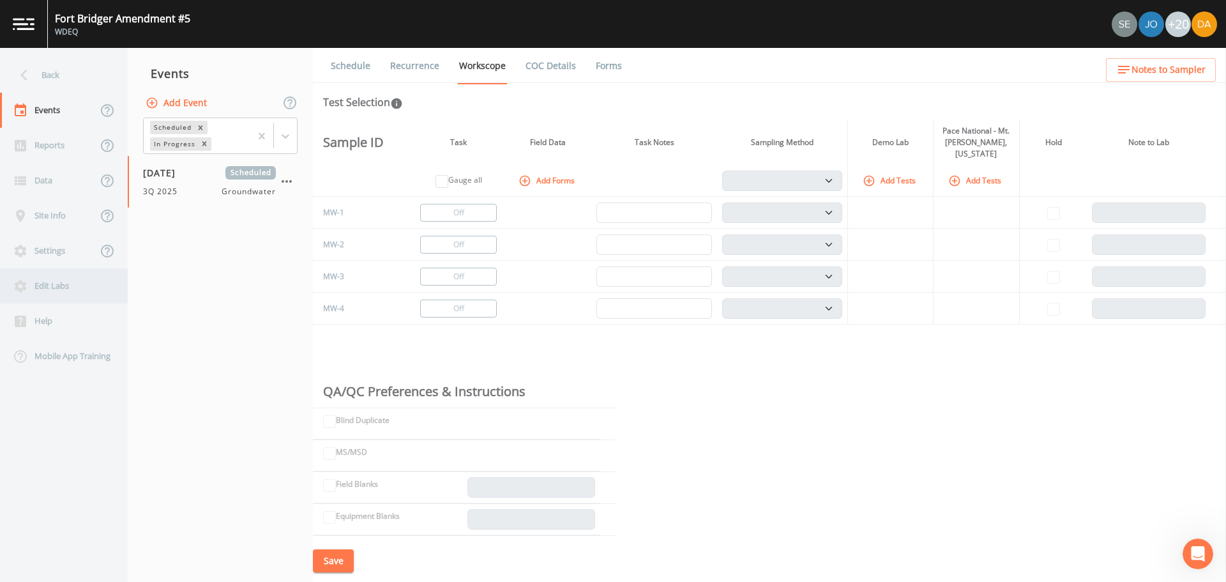
click at [20, 282] on icon at bounding box center [21, 286] width 12 height 12
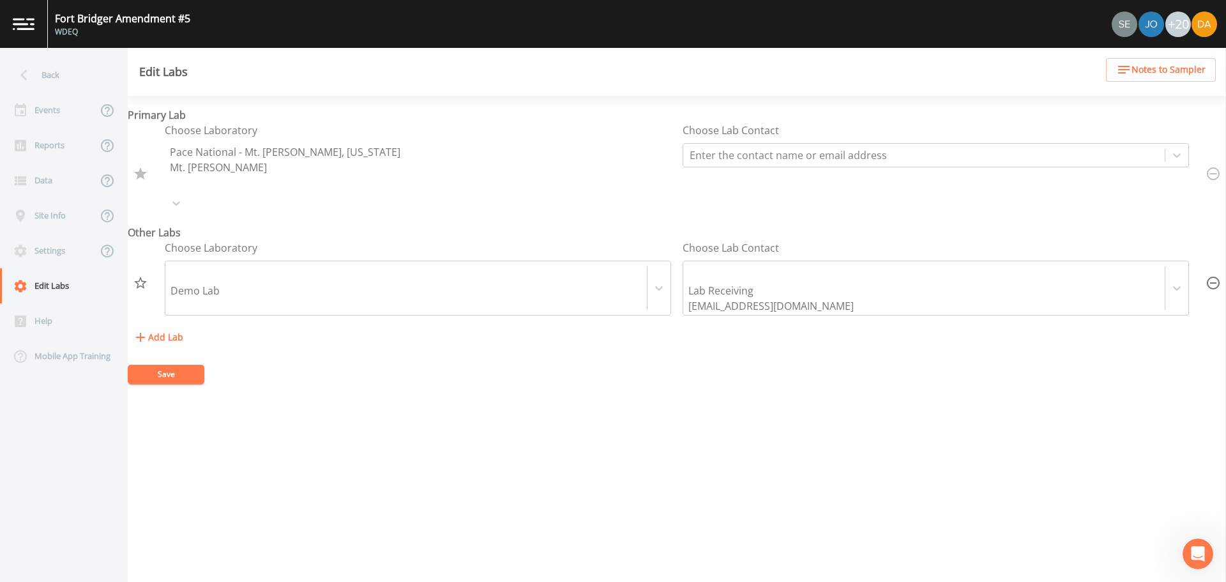
click at [816, 276] on icon "button" at bounding box center [1213, 282] width 13 height 13
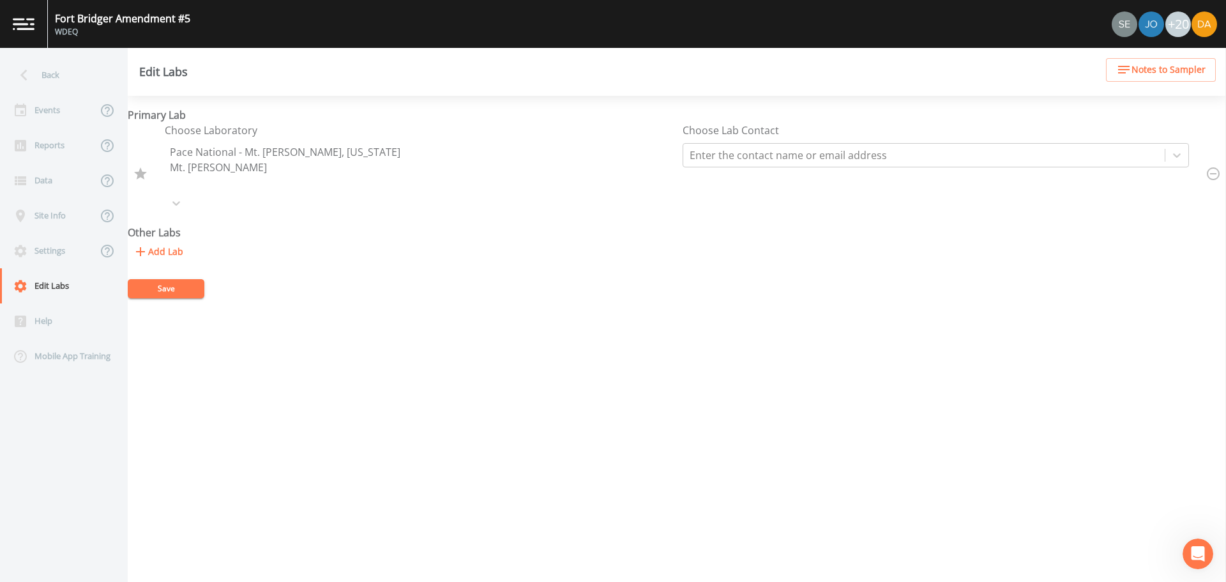
click at [141, 279] on button "Save" at bounding box center [166, 288] width 77 height 19
click at [40, 112] on div "Events" at bounding box center [48, 110] width 97 height 35
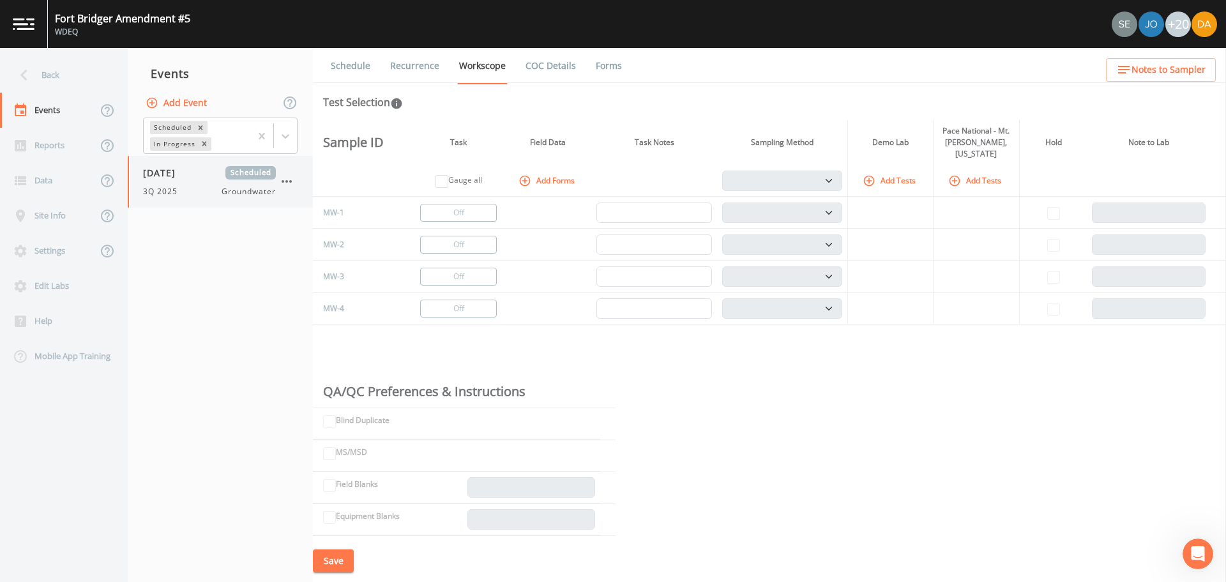
click at [177, 172] on span "[DATE]" at bounding box center [163, 172] width 41 height 13
click at [816, 170] on button "Add Tests" at bounding box center [975, 180] width 61 height 21
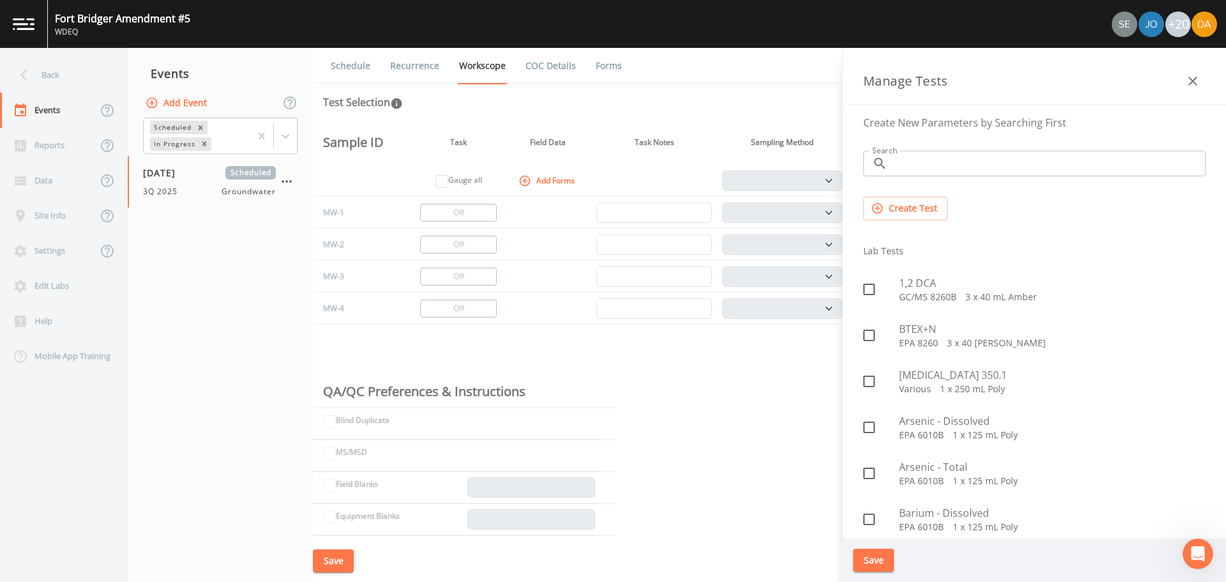
click at [816, 167] on input "Search" at bounding box center [1048, 164] width 313 height 26
type input "gro"
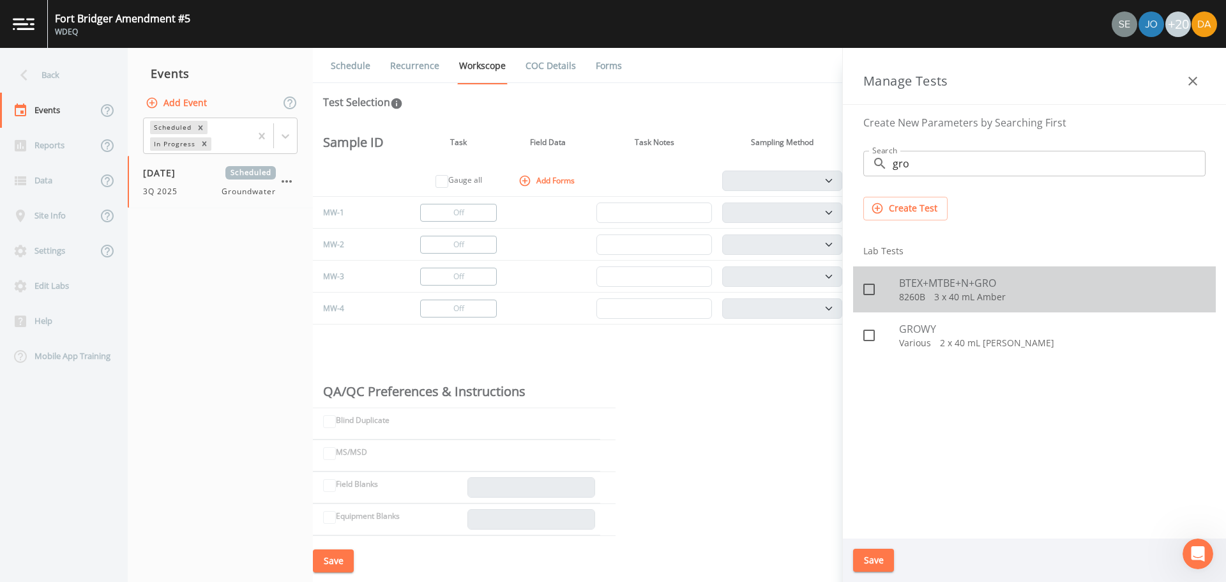
click at [816, 294] on p "8260B   3 x 40 mL Amber" at bounding box center [1052, 296] width 306 height 13
checkbox input "true"
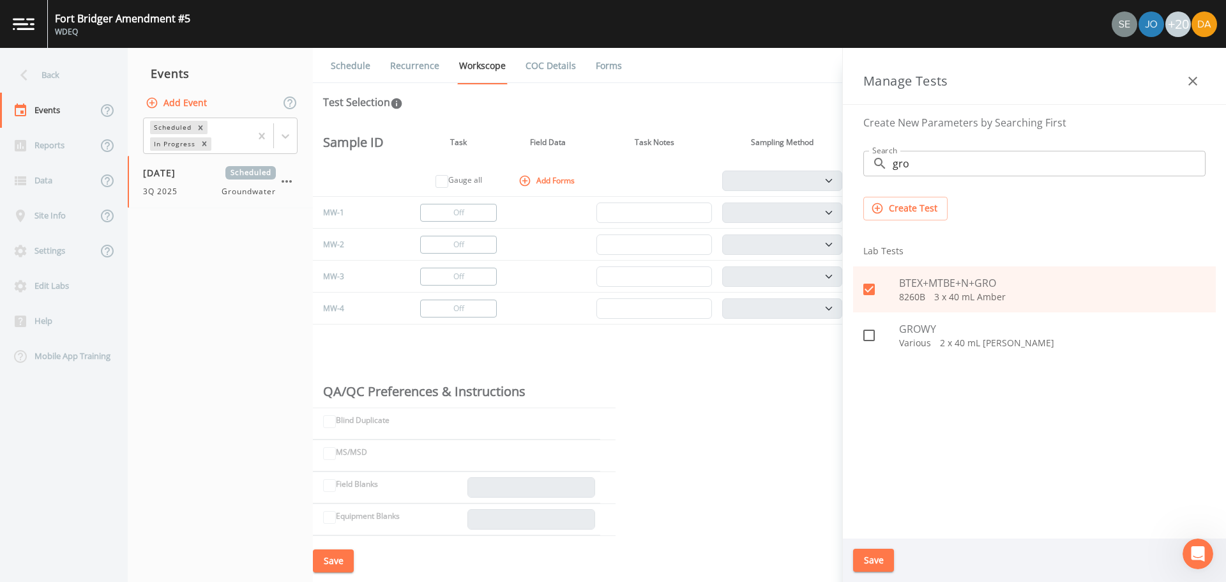
click at [816, 351] on button "Save" at bounding box center [873, 560] width 41 height 24
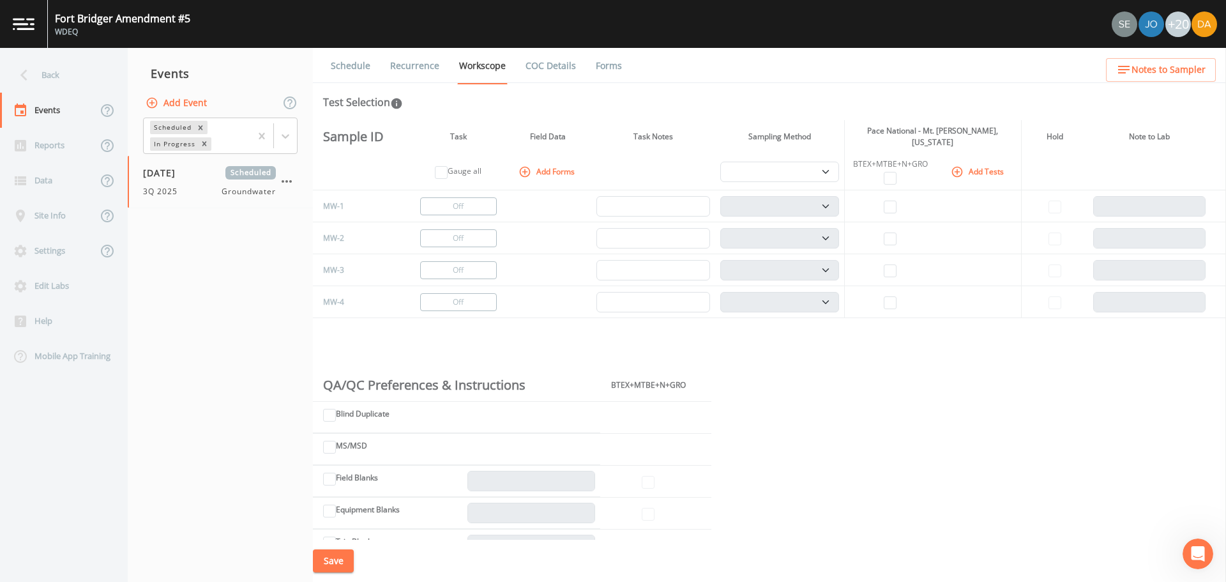
click at [816, 168] on button "Add Tests" at bounding box center [978, 171] width 61 height 21
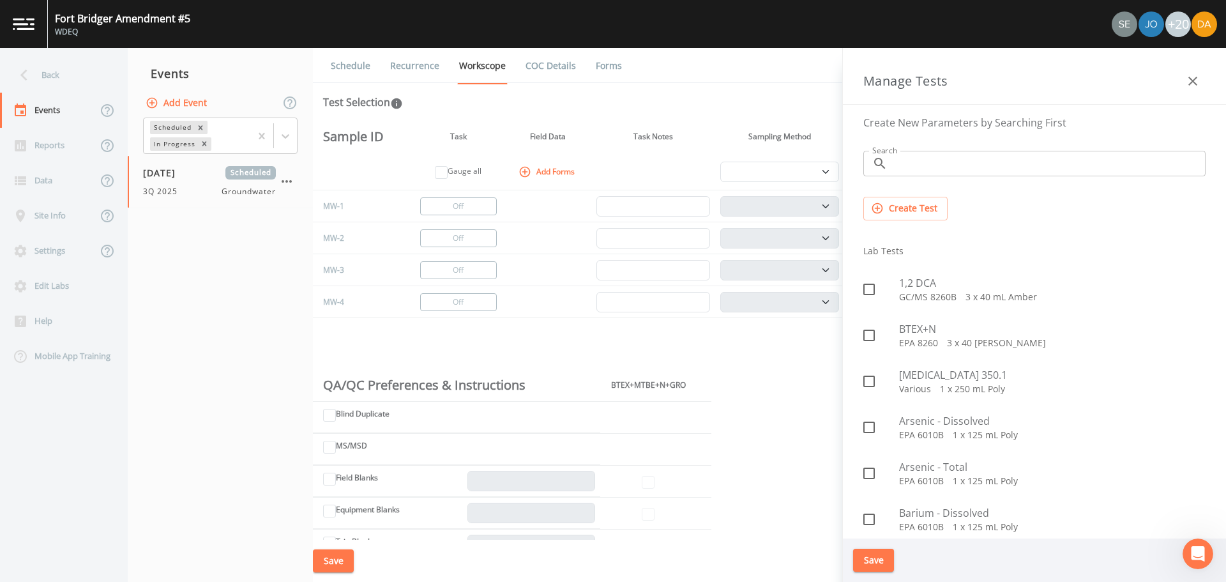
click at [816, 153] on input "Search" at bounding box center [1048, 164] width 313 height 26
type input "wy"
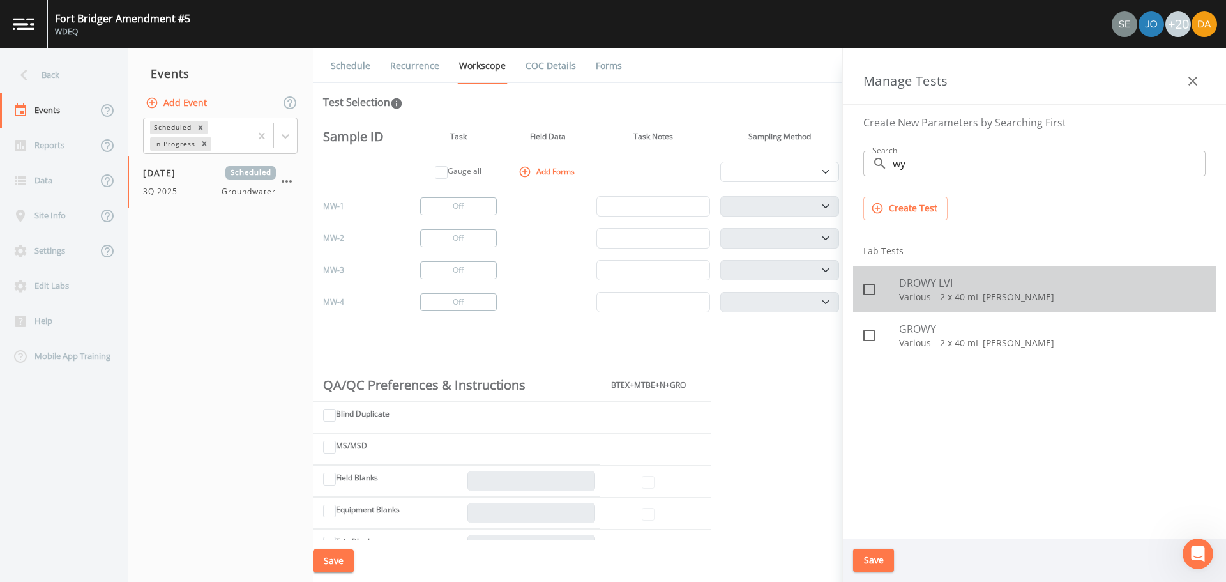
click at [816, 281] on span "DROWY LVI" at bounding box center [1052, 282] width 306 height 15
checkbox input "true"
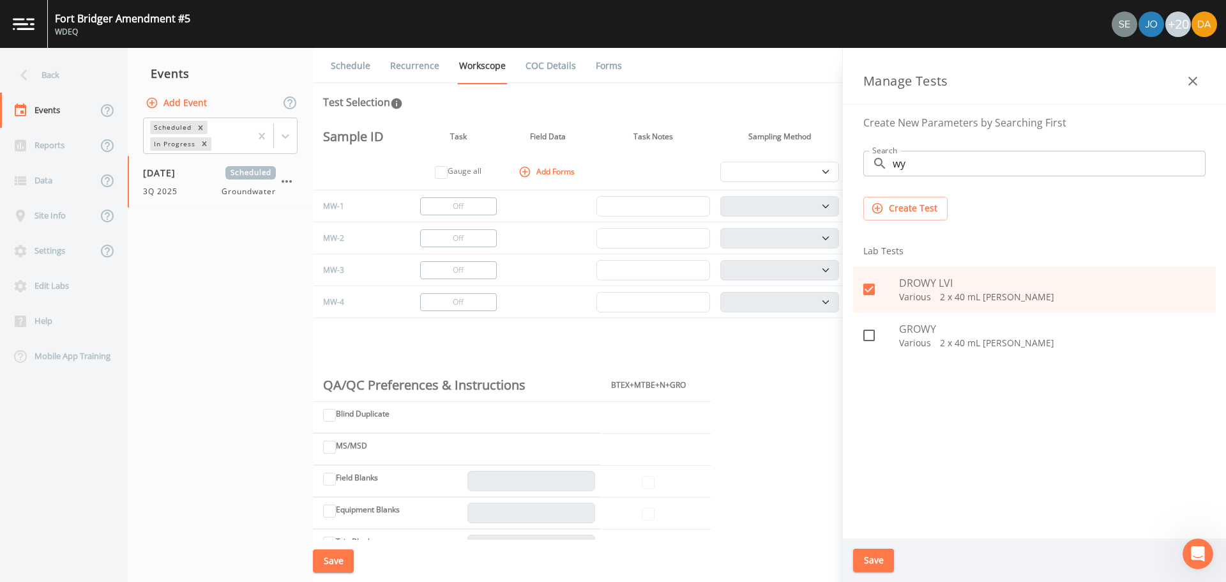
click at [816, 351] on div "Save" at bounding box center [1034, 560] width 383 height 44
click at [816, 351] on button "Save" at bounding box center [873, 560] width 41 height 24
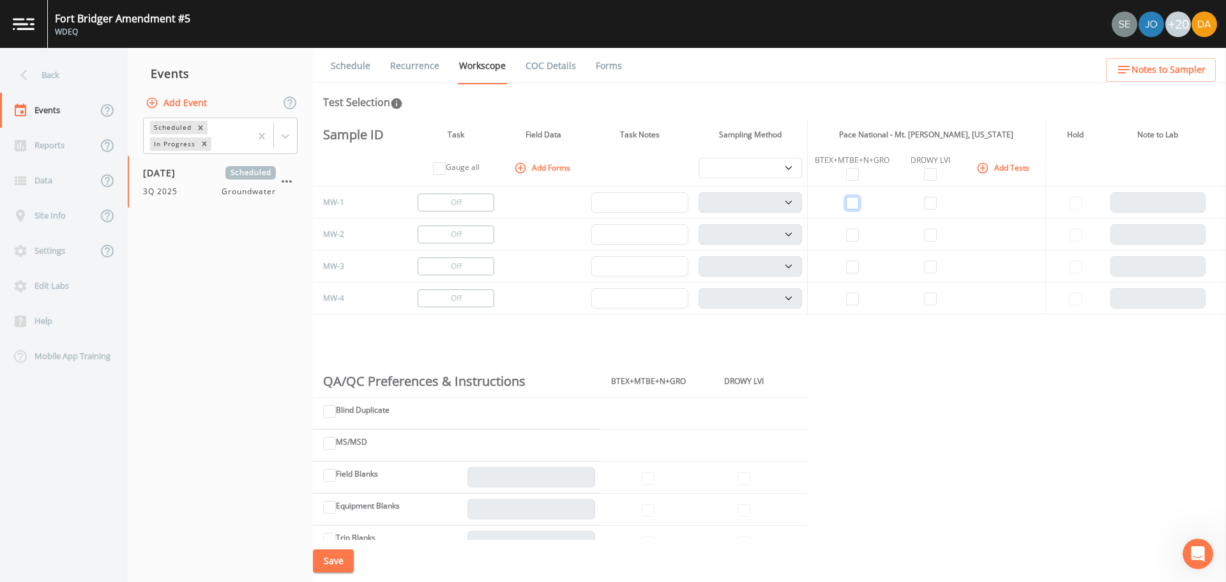
click at [816, 200] on input "checkbox" at bounding box center [852, 203] width 13 height 13
checkbox input "true"
select select "132d7689-3bb8-465b-98a9-744e7d509d8d"
click at [816, 200] on td at bounding box center [929, 202] width 65 height 32
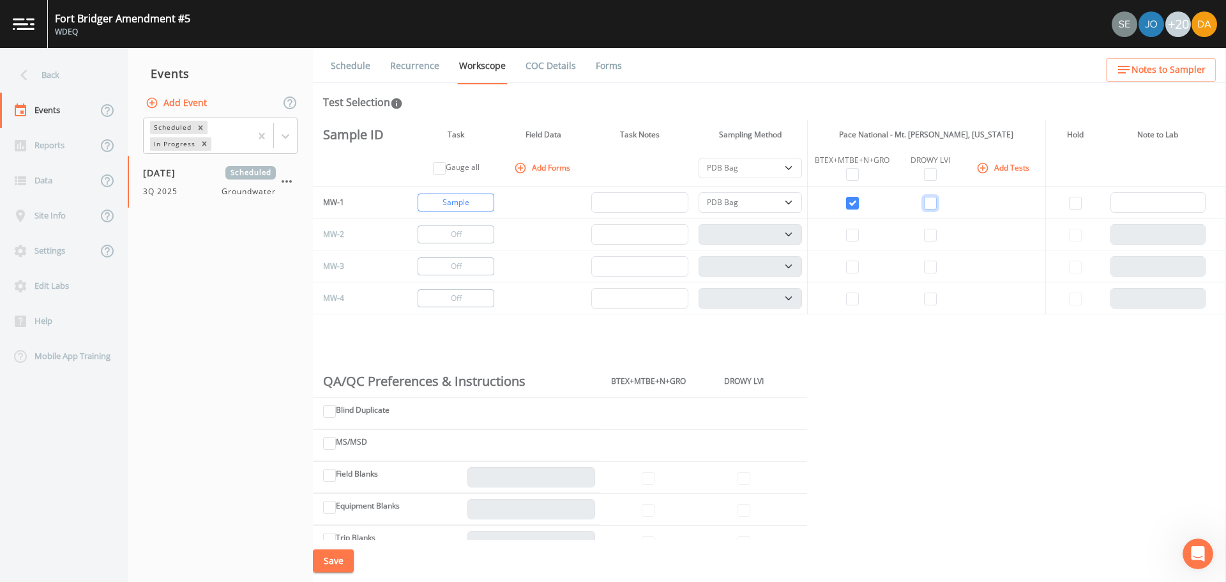
click at [816, 200] on input "checkbox" at bounding box center [930, 203] width 13 height 13
checkbox input "true"
click at [816, 235] on td at bounding box center [852, 234] width 90 height 32
click at [816, 234] on input "checkbox" at bounding box center [852, 235] width 13 height 13
checkbox input "true"
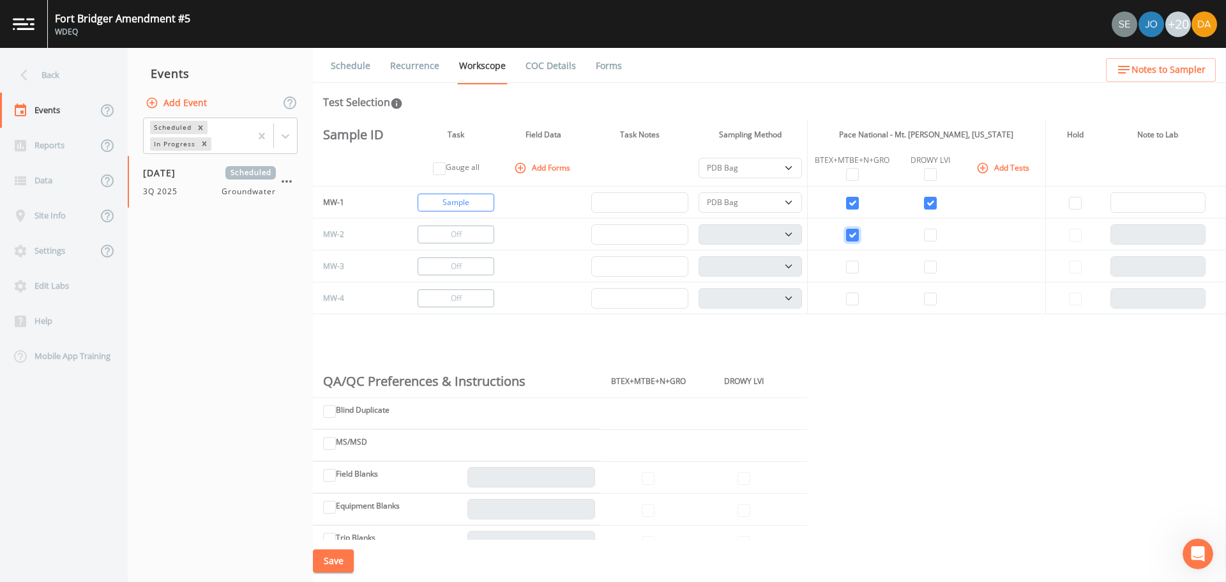
select select "132d7689-3bb8-465b-98a9-744e7d509d8d"
click at [816, 237] on td at bounding box center [929, 234] width 65 height 32
click at [816, 236] on input "checkbox" at bounding box center [930, 235] width 13 height 13
checkbox input "true"
click at [816, 265] on input "checkbox" at bounding box center [852, 266] width 13 height 13
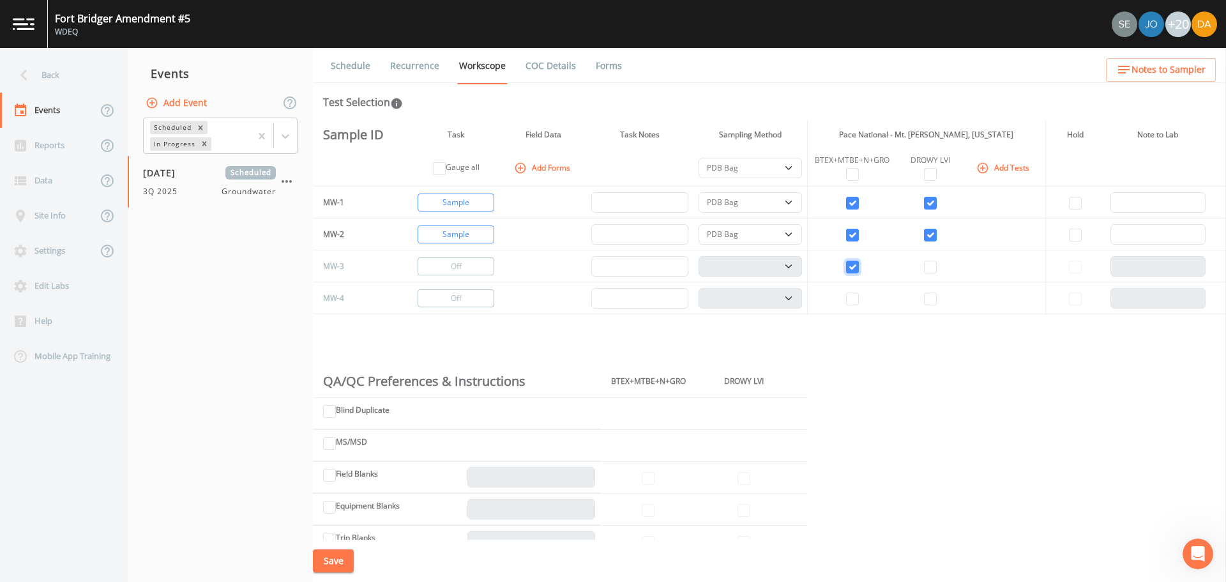
checkbox input "true"
select select "132d7689-3bb8-465b-98a9-744e7d509d8d"
click at [816, 265] on input "checkbox" at bounding box center [930, 266] width 13 height 13
checkbox input "true"
click at [816, 297] on input "checkbox" at bounding box center [852, 298] width 13 height 13
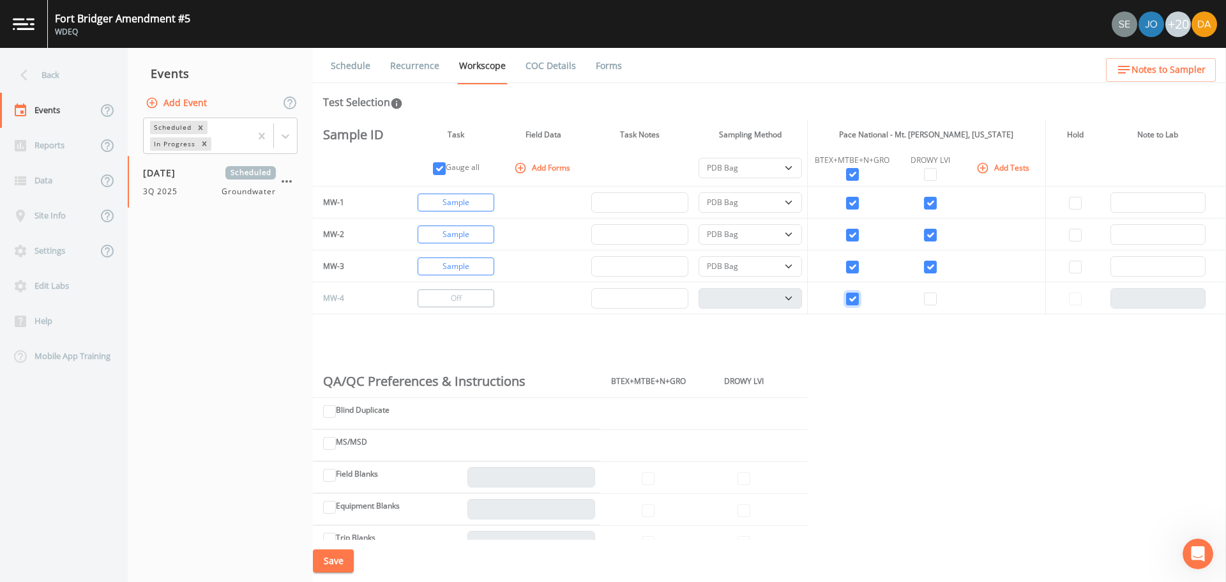
checkbox input "true"
select select "132d7689-3bb8-465b-98a9-744e7d509d8d"
checkbox input "true"
click at [816, 296] on td at bounding box center [929, 298] width 65 height 32
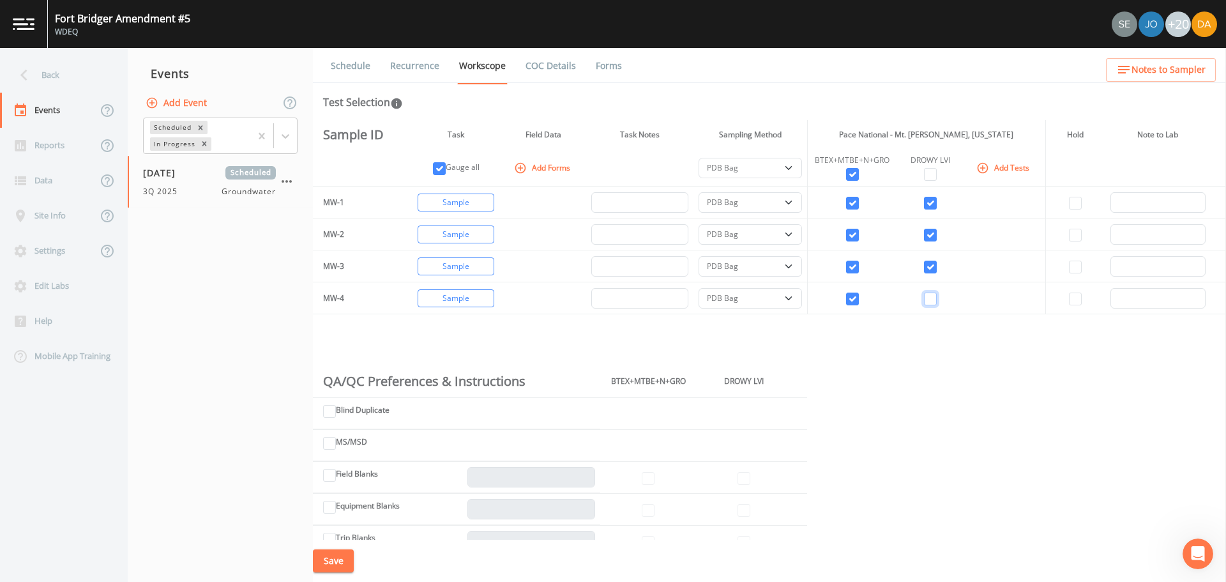
click at [816, 296] on input "checkbox" at bounding box center [930, 298] width 13 height 13
checkbox input "true"
click at [778, 165] on select "PDB Bag Grab Low Flow 3 Vol. Purge" at bounding box center [749, 168] width 103 height 20
select select "d1353bd6-e69c-47f2-b562-038a0934dacb"
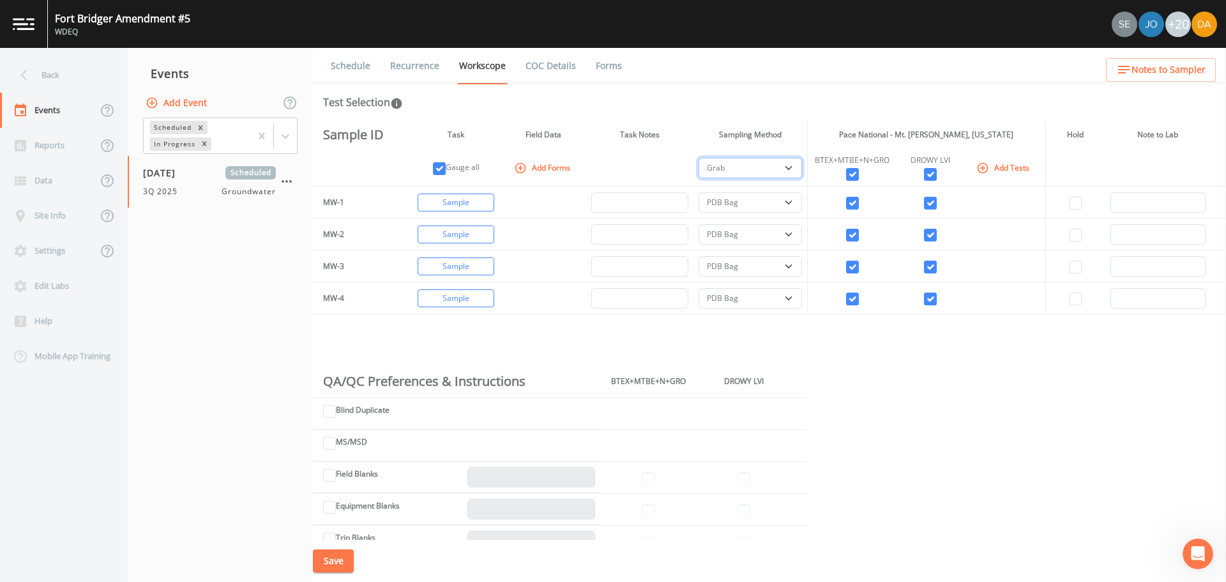
click at [698, 158] on select "PDB Bag Grab Low Flow 3 Vol. Purge" at bounding box center [749, 168] width 103 height 20
select select "d1353bd6-e69c-47f2-b562-038a0934dacb"
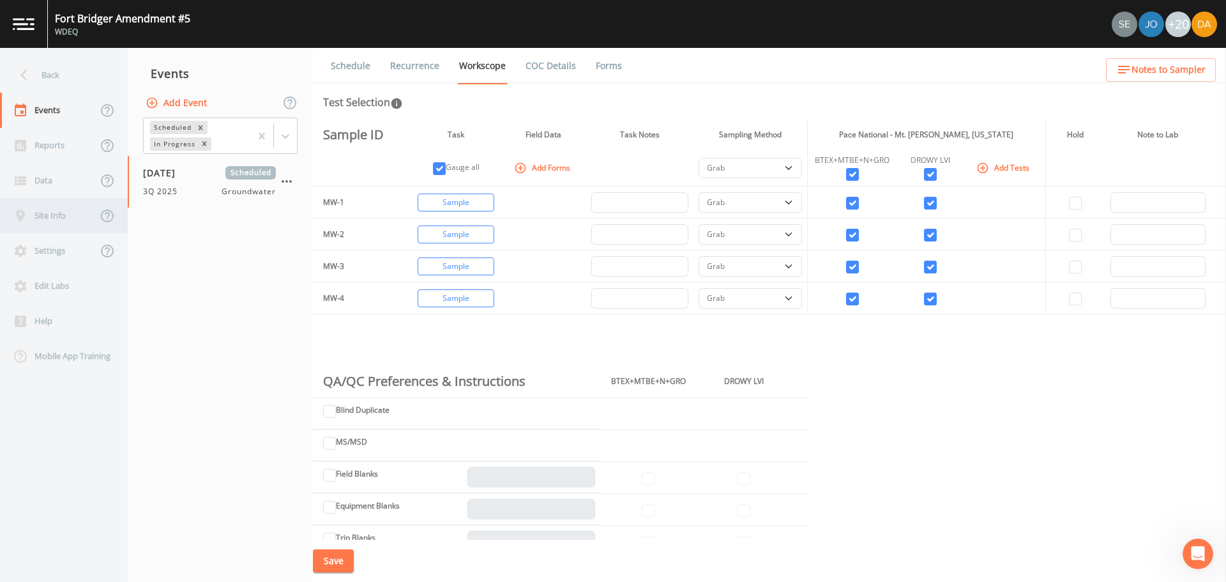
click at [66, 204] on div "Site Info" at bounding box center [48, 215] width 97 height 35
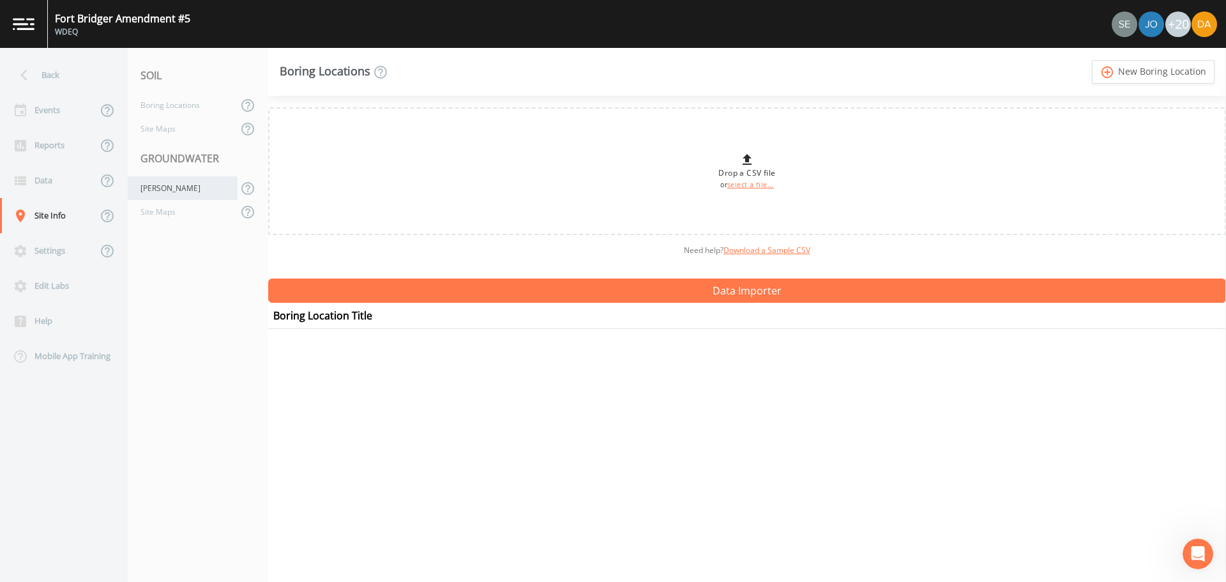
click at [155, 183] on div "[PERSON_NAME]" at bounding box center [183, 188] width 110 height 24
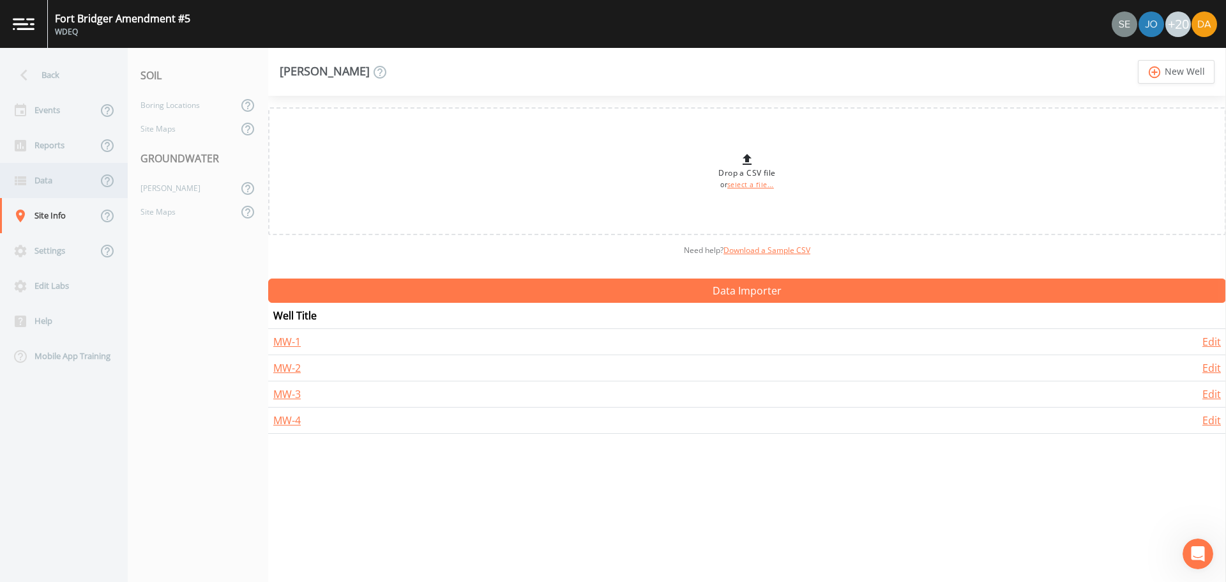
click at [47, 181] on div "Data" at bounding box center [48, 180] width 97 height 35
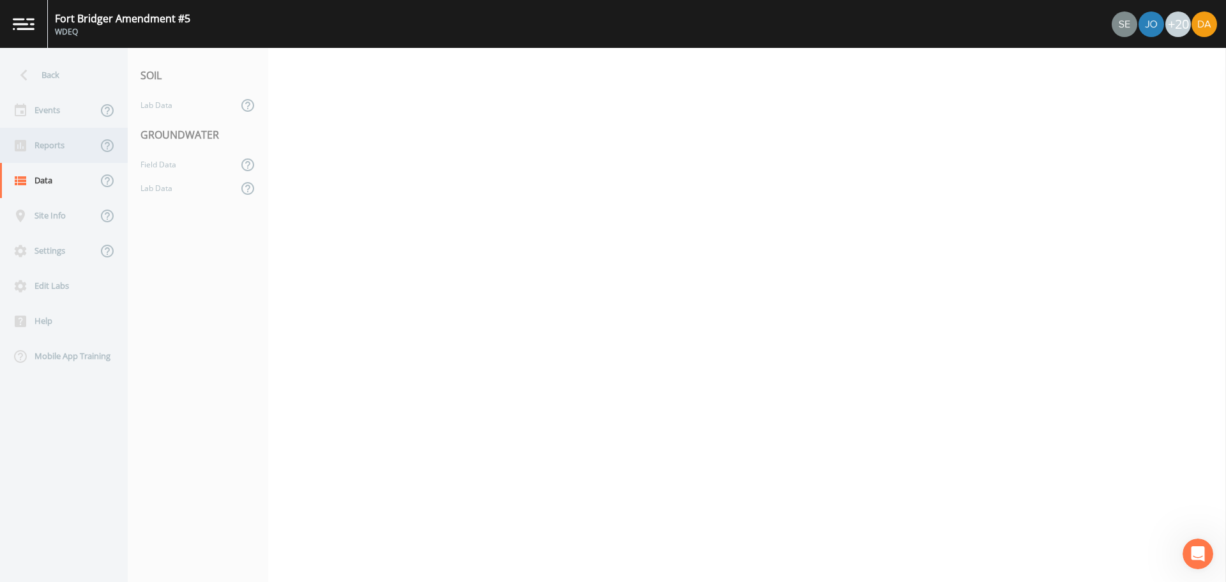
click at [52, 140] on div "Reports" at bounding box center [48, 145] width 97 height 35
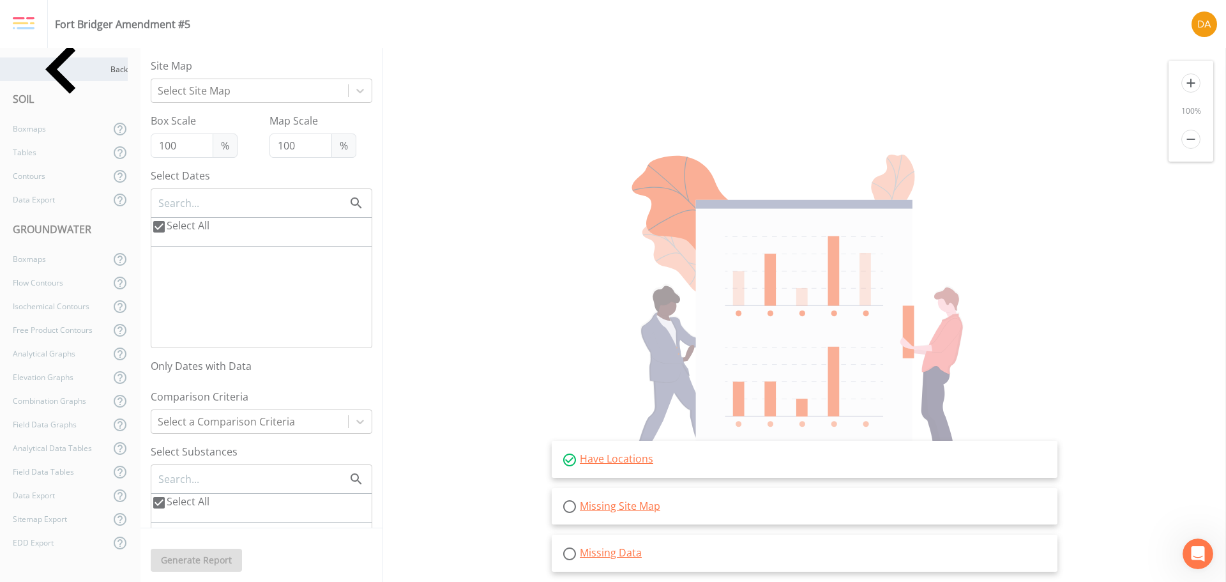
click at [39, 74] on div "Back" at bounding box center [64, 69] width 128 height 24
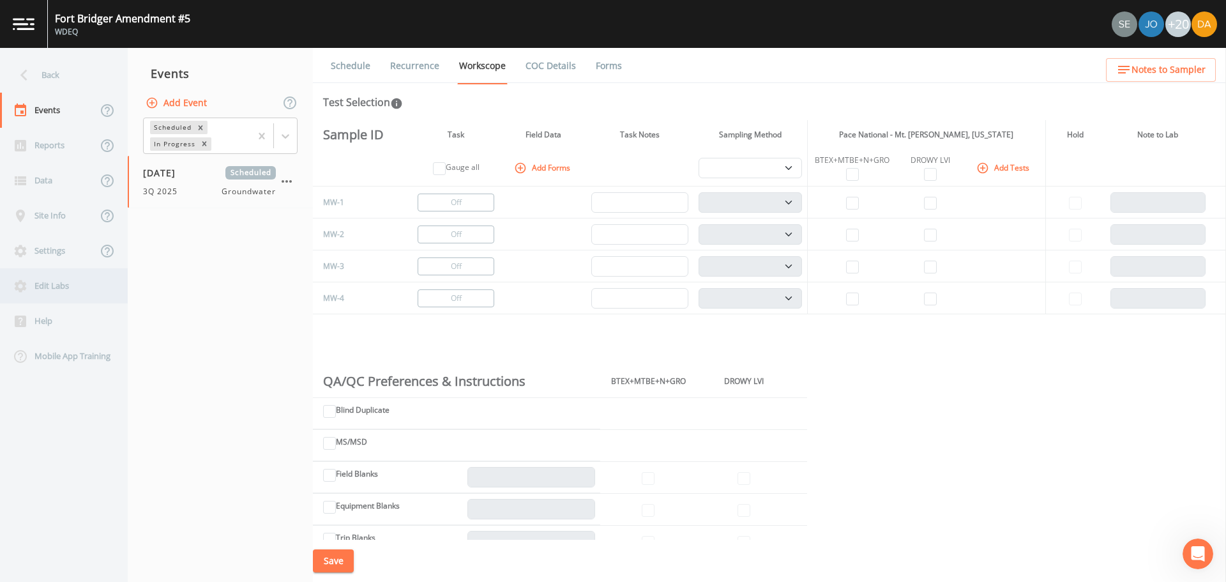
click at [43, 284] on div "Edit Labs" at bounding box center [57, 285] width 115 height 35
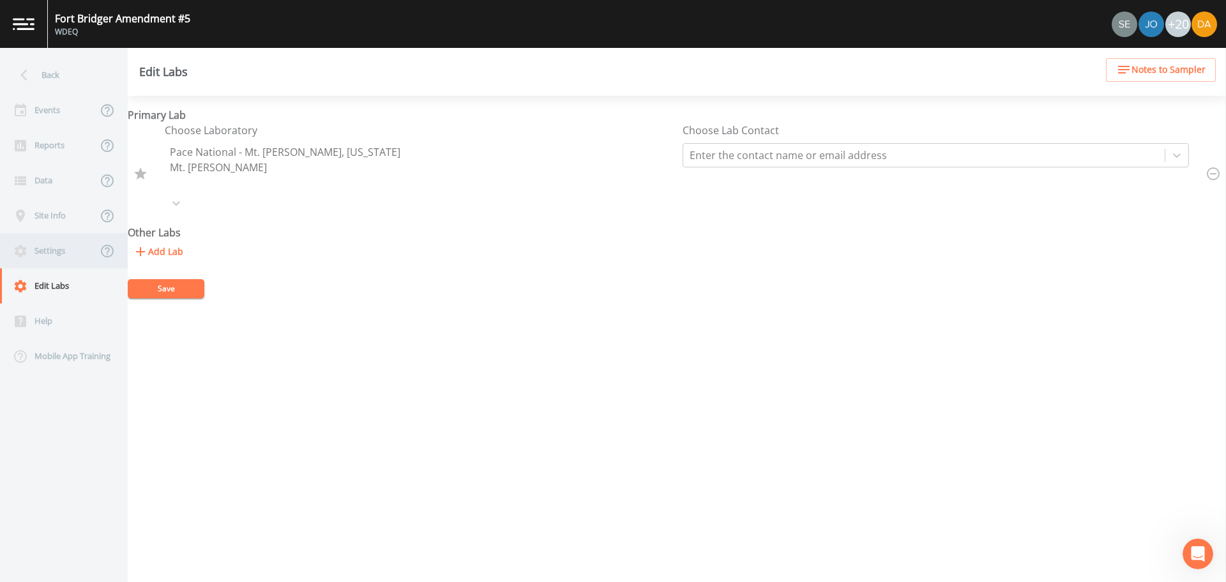
click at [43, 253] on div "Settings" at bounding box center [48, 250] width 97 height 35
select select "7a860adc-c5e7-43de-8b50-94dec2922485"
select select "[GEOGRAPHIC_DATA]"
select select "MST"
select select "Pour on ground"
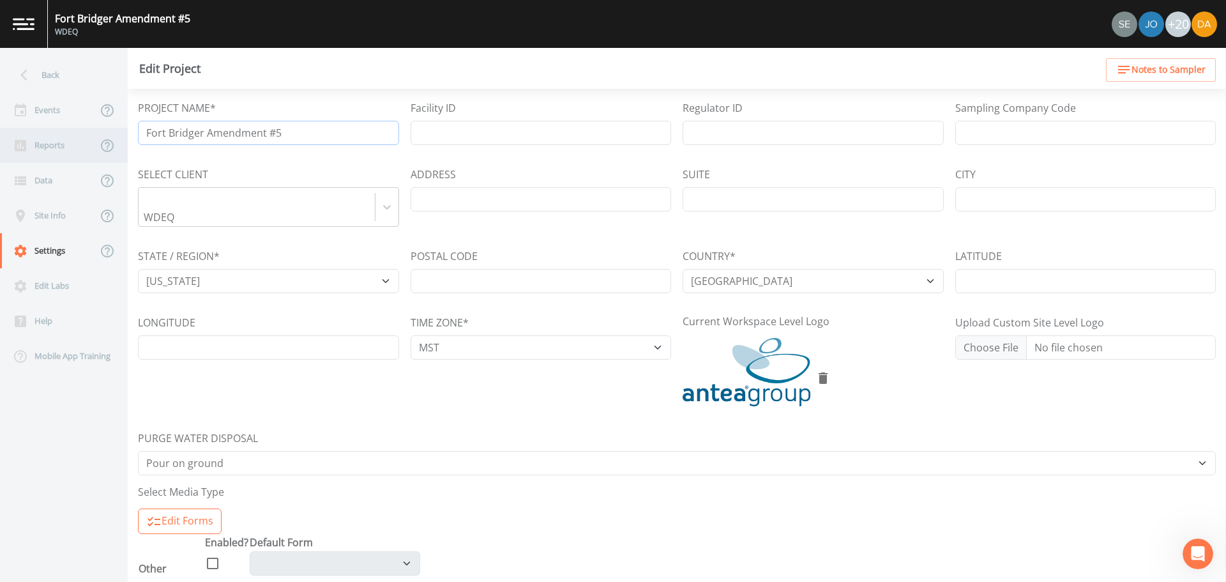
drag, startPoint x: 290, startPoint y: 130, endPoint x: 114, endPoint y: 151, distance: 177.4
click at [114, 151] on div "Back Events Reports Data Site Info Settings Edit Labs Help Mobile App Training …" at bounding box center [613, 315] width 1226 height 534
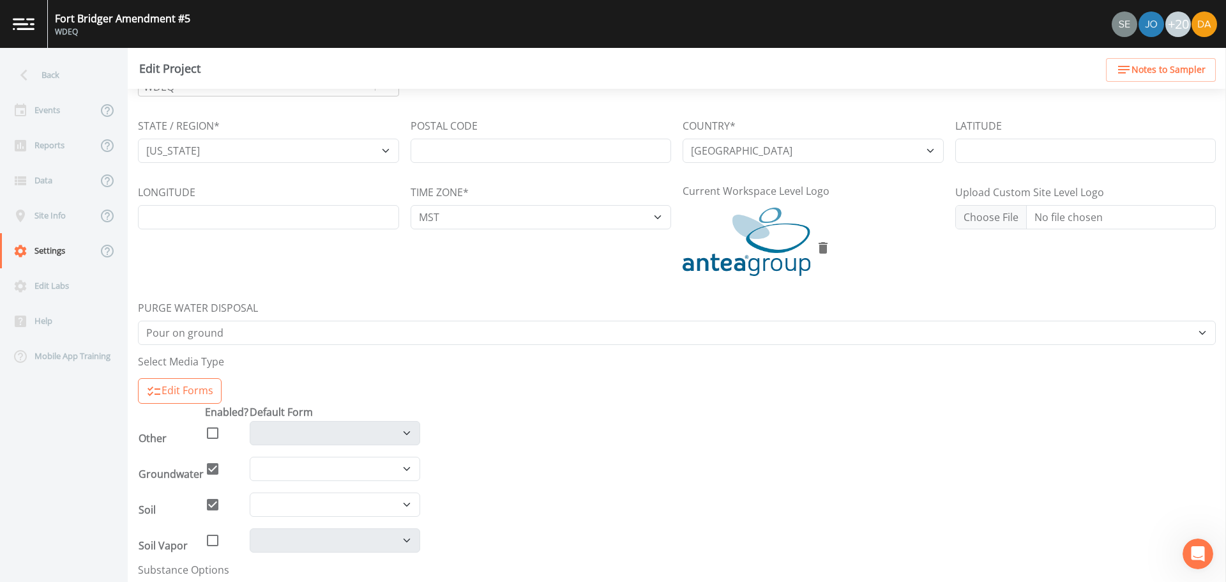
scroll to position [190, 0]
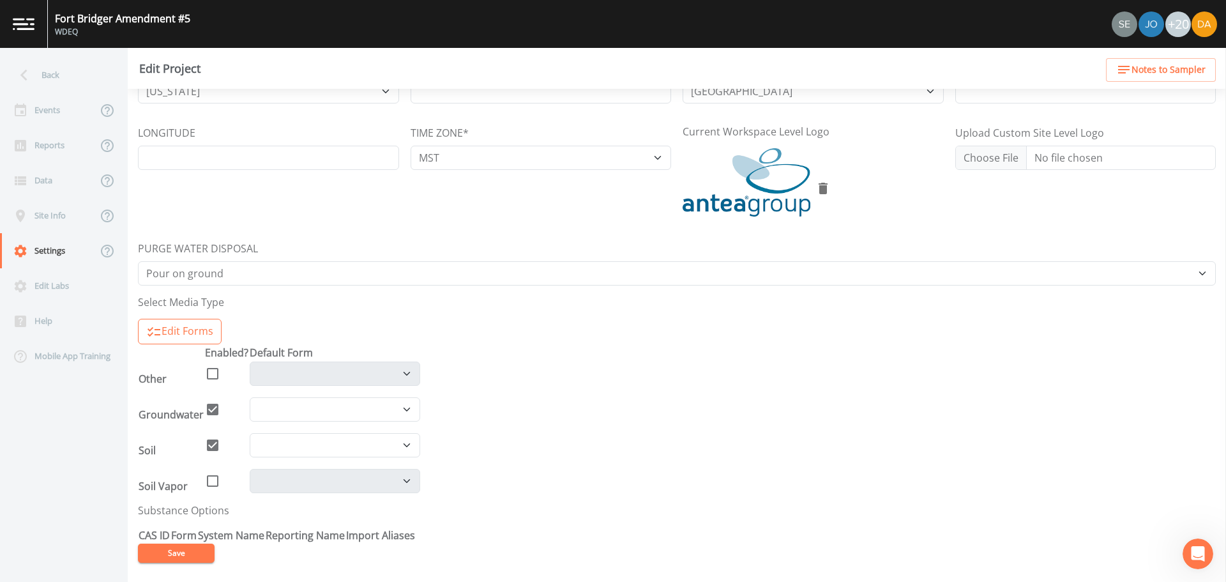
type input "Maverik #245"
click at [179, 351] on button "Save" at bounding box center [176, 552] width 77 height 19
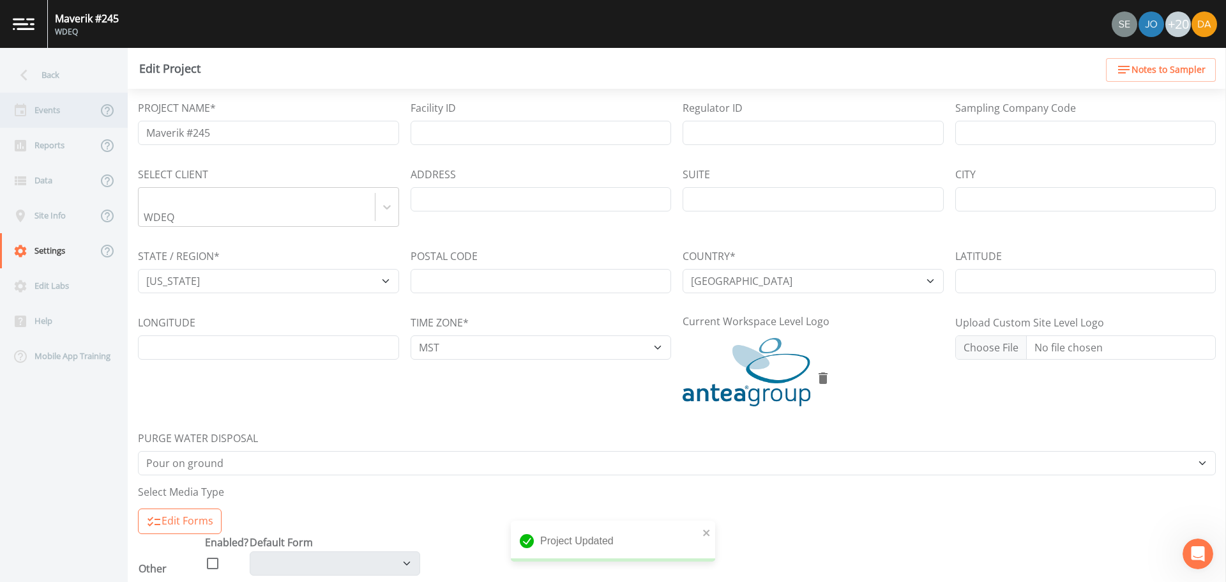
click at [36, 112] on div "Events" at bounding box center [48, 110] width 97 height 35
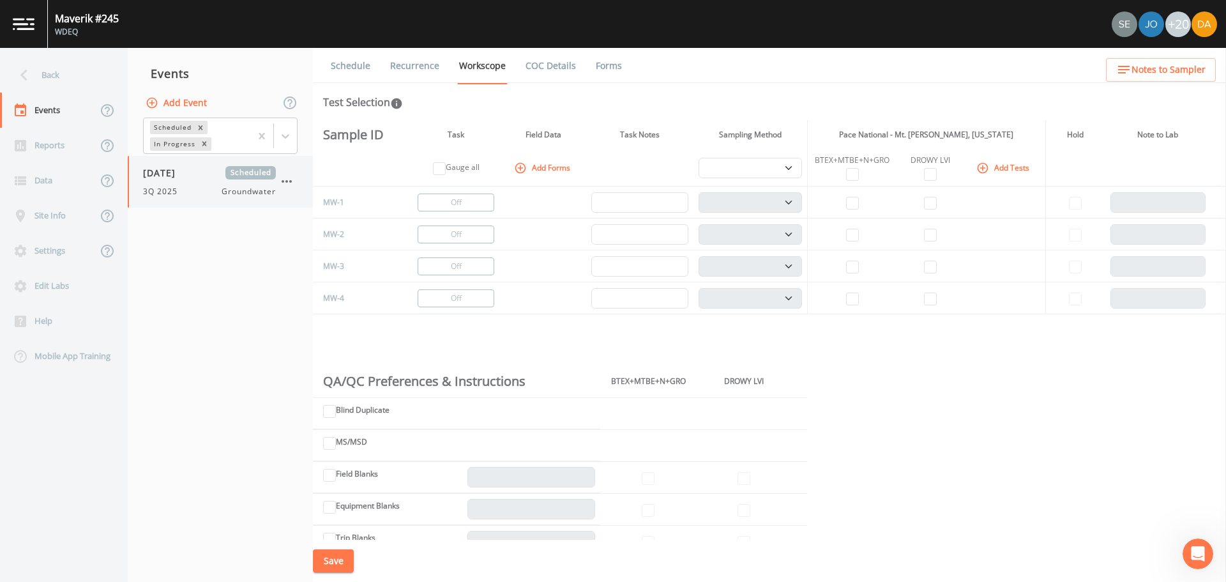
click at [200, 183] on div "[DATE] Scheduled 3Q 2025 Groundwater" at bounding box center [209, 181] width 133 height 31
click at [204, 200] on div "[DATE] Scheduled 3Q 2025 Groundwater" at bounding box center [220, 182] width 185 height 52
click at [816, 169] on input "checkbox" at bounding box center [852, 174] width 13 height 13
checkbox input "true"
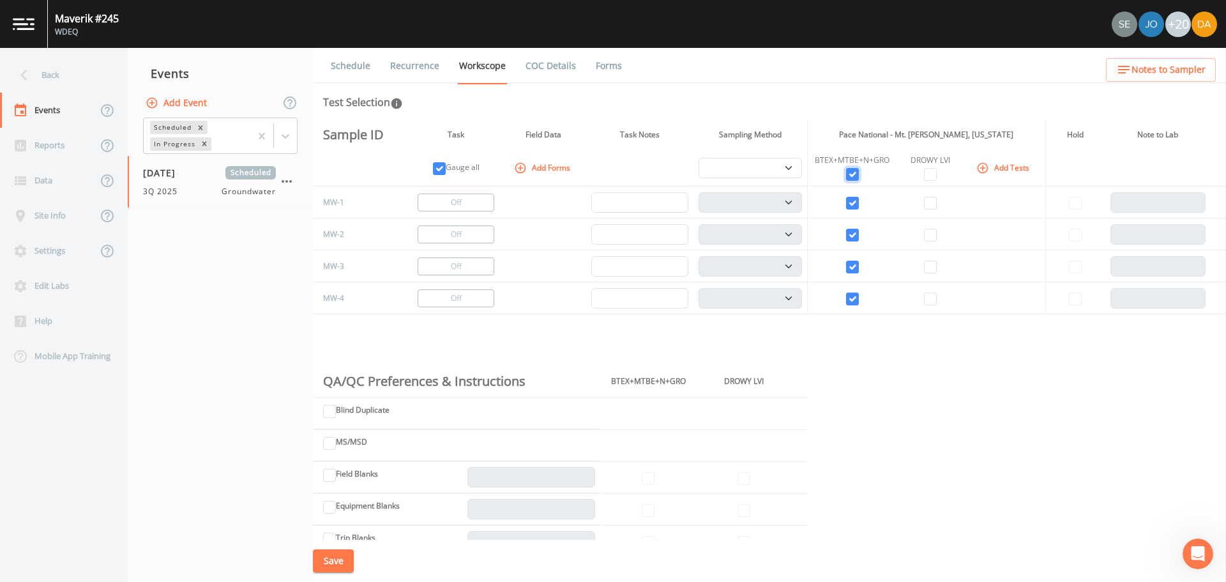
select select "132d7689-3bb8-465b-98a9-744e7d509d8d"
checkbox input "true"
select select "132d7689-3bb8-465b-98a9-744e7d509d8d"
checkbox input "true"
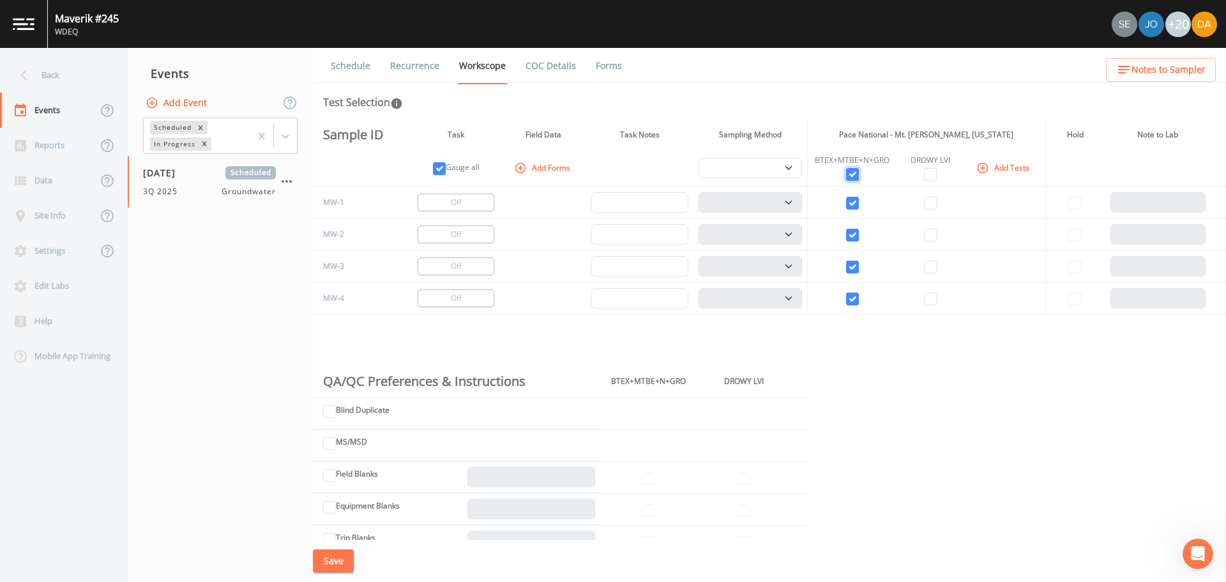
select select "132d7689-3bb8-465b-98a9-744e7d509d8d"
checkbox input "true"
select select "132d7689-3bb8-465b-98a9-744e7d509d8d"
checkbox input "true"
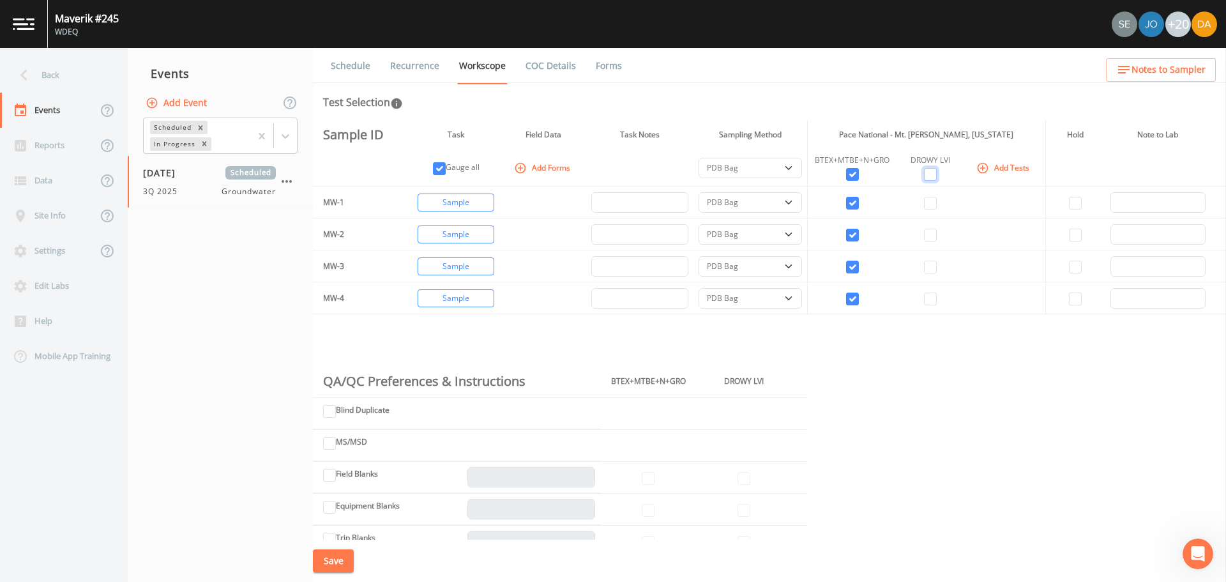
click at [816, 178] on input "checkbox" at bounding box center [930, 174] width 13 height 13
checkbox input "true"
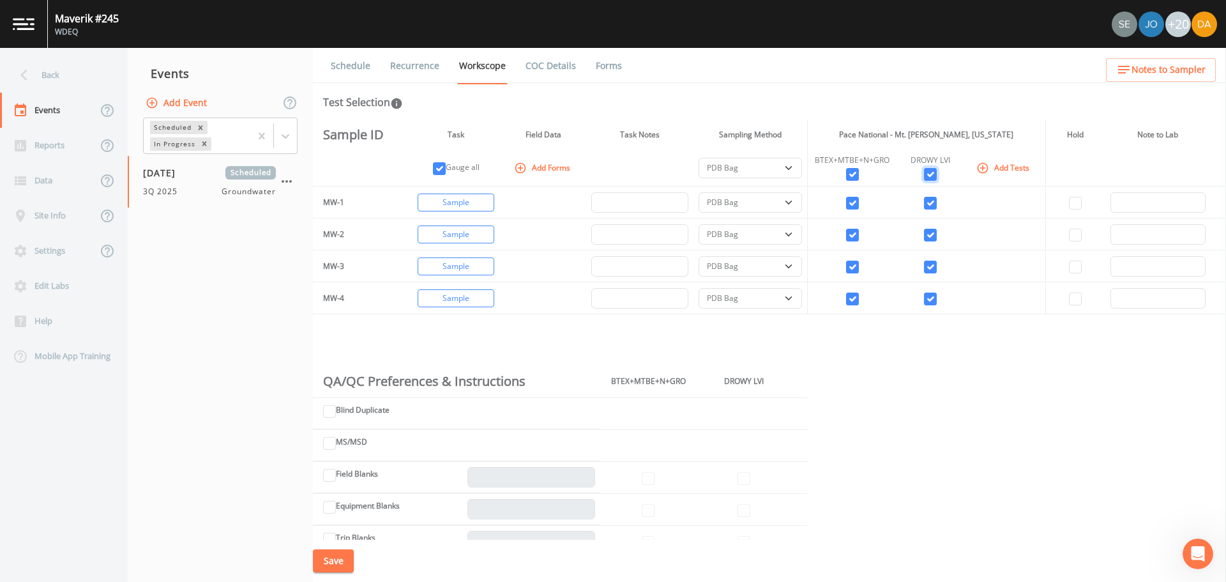
checkbox input "true"
click at [778, 169] on select "PDB Bag Grab Low Flow 3 Vol. Purge" at bounding box center [749, 168] width 103 height 20
select select "d1353bd6-e69c-47f2-b562-038a0934dacb"
click at [698, 158] on select "PDB Bag Grab Low Flow 3 Vol. Purge" at bounding box center [749, 168] width 103 height 20
select select "d1353bd6-e69c-47f2-b562-038a0934dacb"
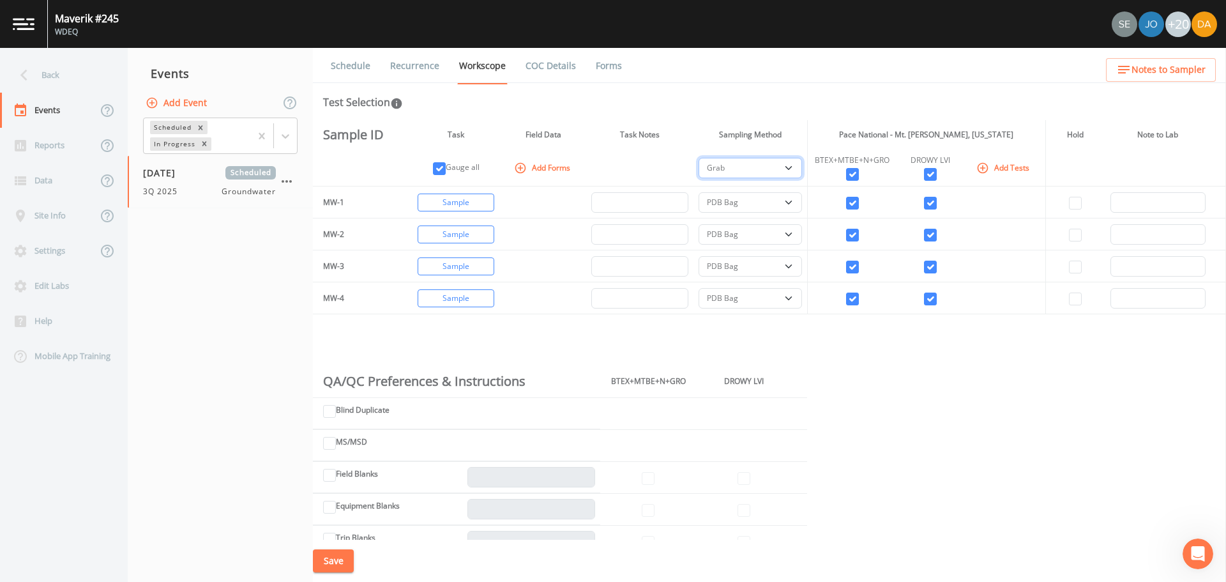
select select "d1353bd6-e69c-47f2-b562-038a0934dacb"
click at [338, 351] on button "Save" at bounding box center [333, 561] width 41 height 24
click at [340, 351] on button "Save" at bounding box center [333, 561] width 41 height 24
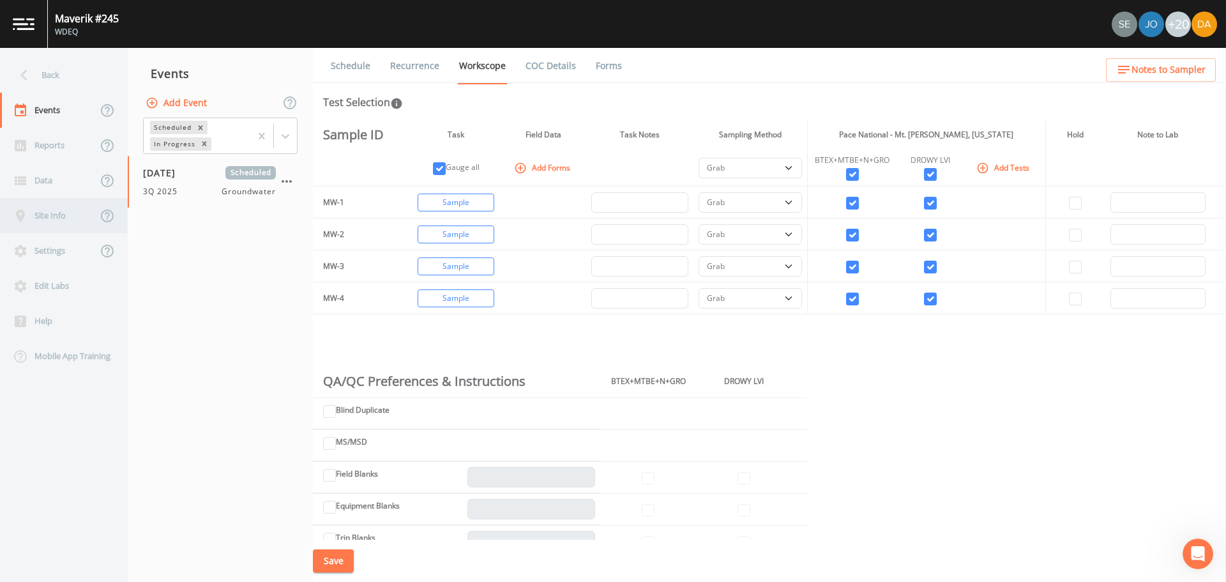
click at [76, 216] on div "Site Info" at bounding box center [48, 215] width 97 height 35
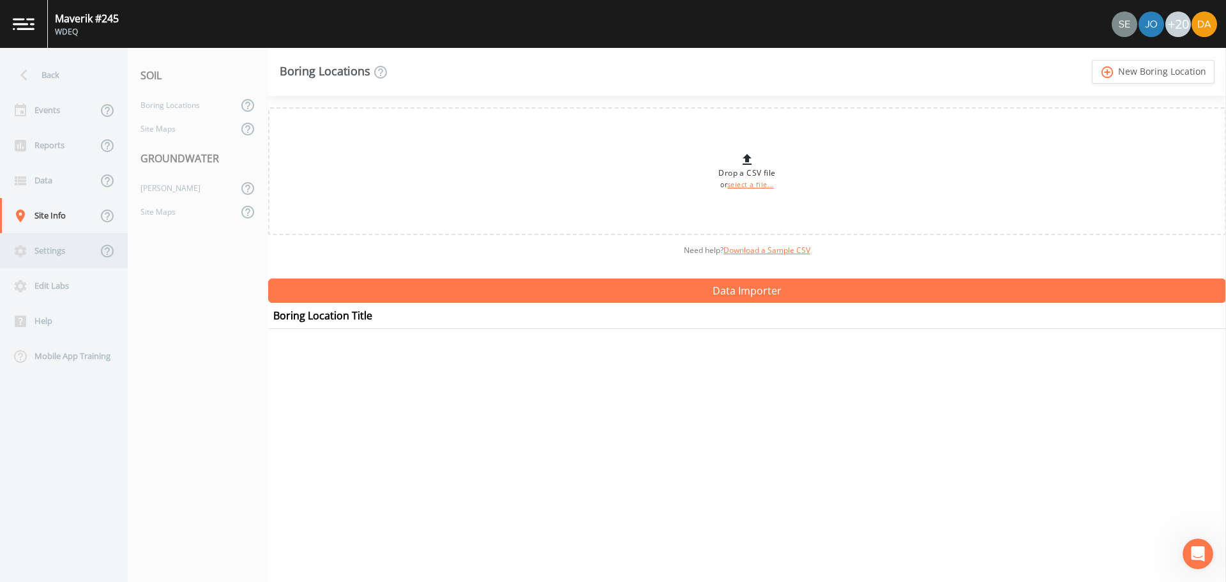
click at [43, 250] on div "Settings" at bounding box center [48, 250] width 97 height 35
select select "7a860adc-c5e7-43de-8b50-94dec2922485"
select select "[GEOGRAPHIC_DATA]"
select select "MST"
select select "Pour on ground"
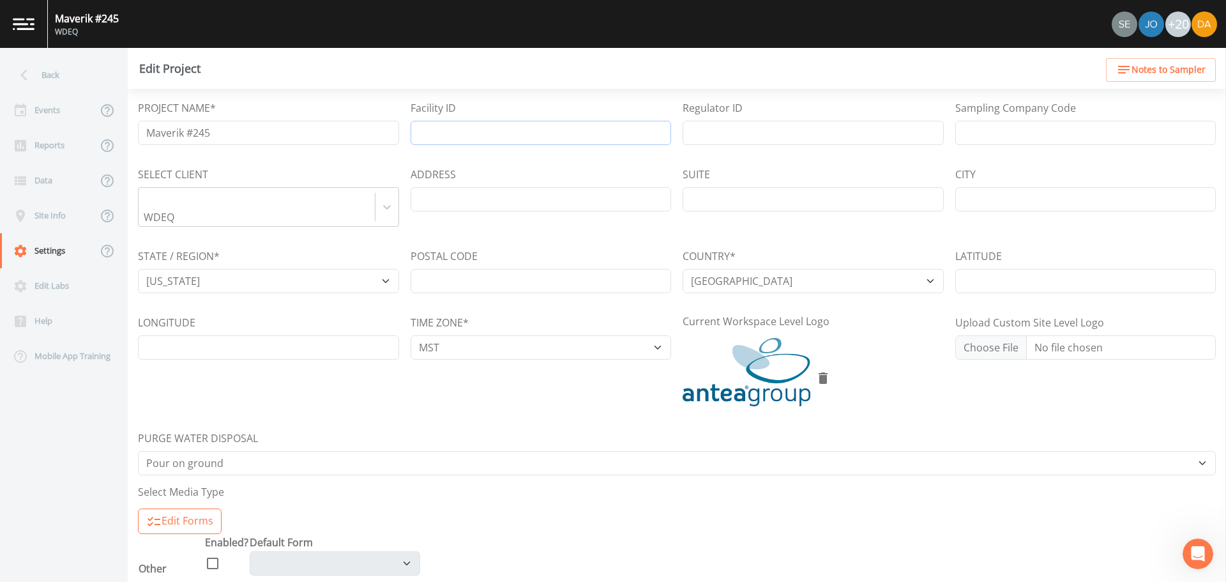
click at [441, 124] on input "Facility ID" at bounding box center [540, 133] width 261 height 24
type input "5176"
click at [440, 198] on input "ADDRESS" at bounding box center [540, 199] width 261 height 24
type input "[STREET_ADDRESS]"
click at [816, 192] on input "CITY" at bounding box center [1085, 199] width 261 height 24
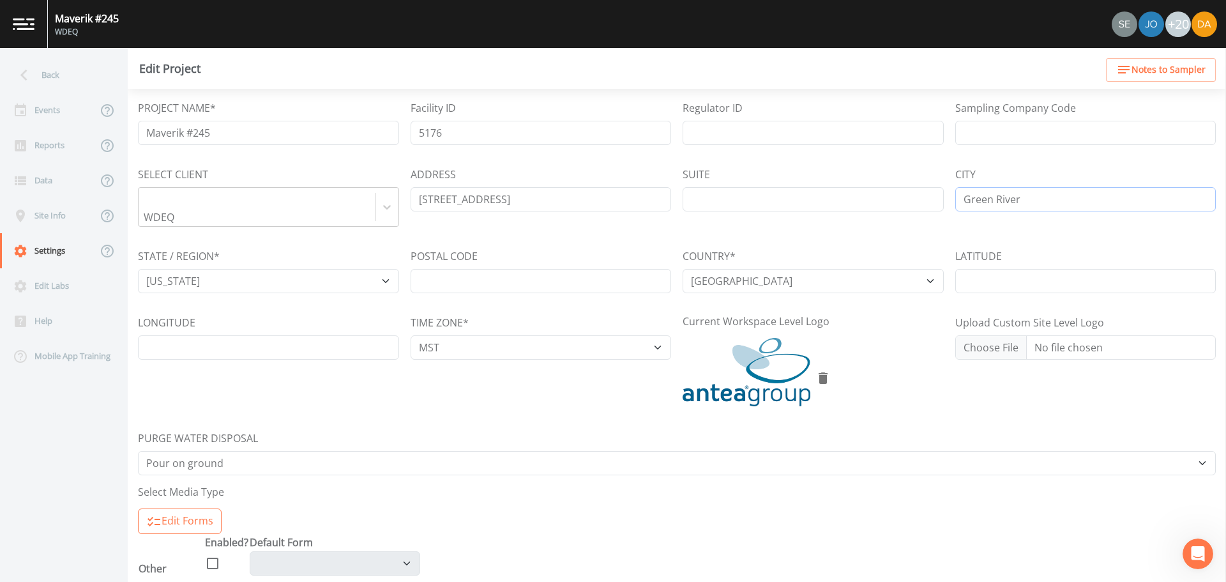
type input "Green River"
click at [486, 269] on input "POSTAL CODE" at bounding box center [540, 281] width 261 height 24
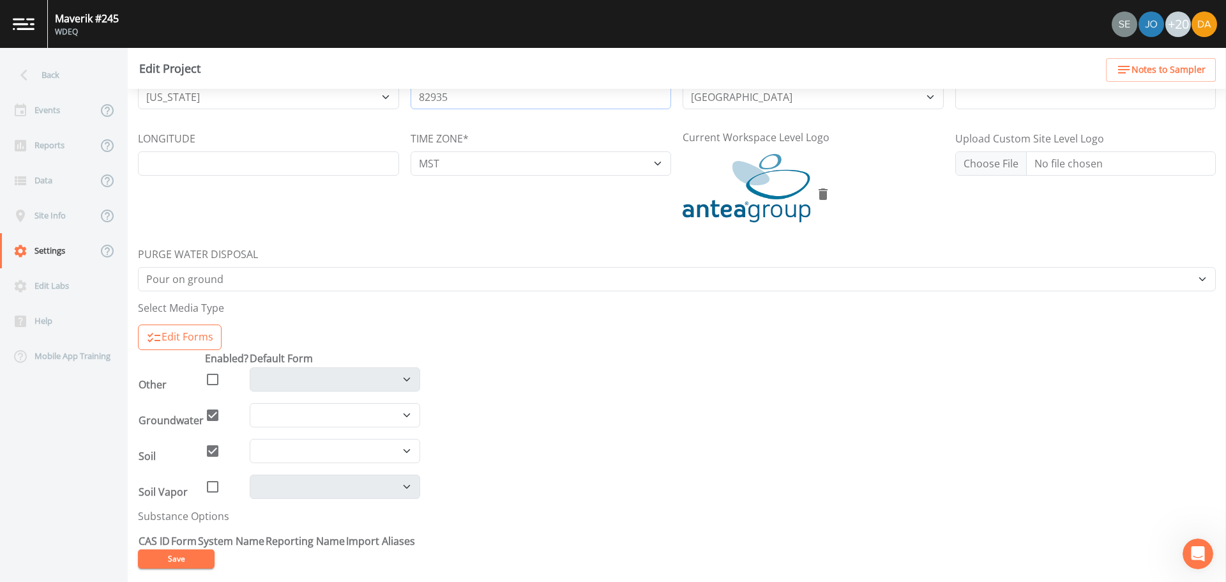
scroll to position [190, 0]
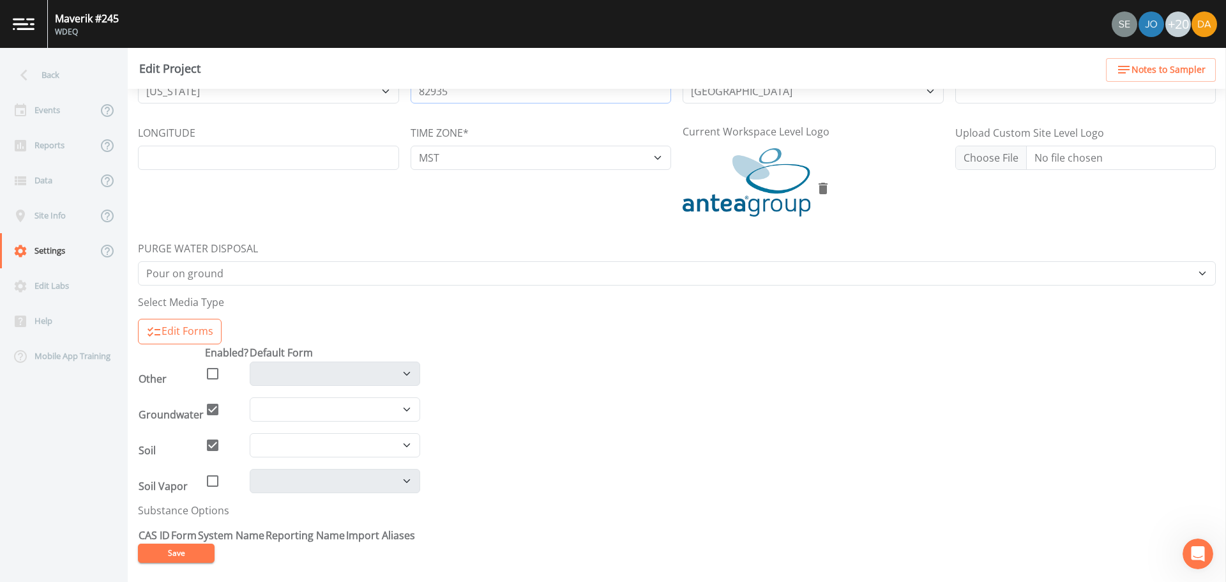
type input "82935"
click at [179, 351] on button "Save" at bounding box center [176, 552] width 77 height 19
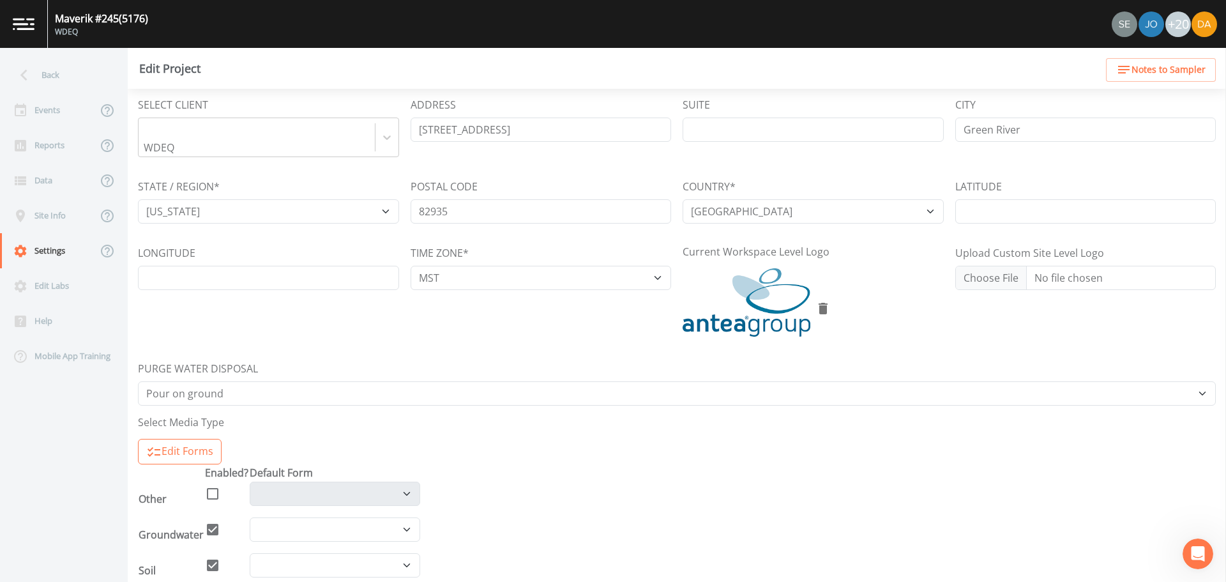
scroll to position [0, 0]
